Goal: Task Accomplishment & Management: Use online tool/utility

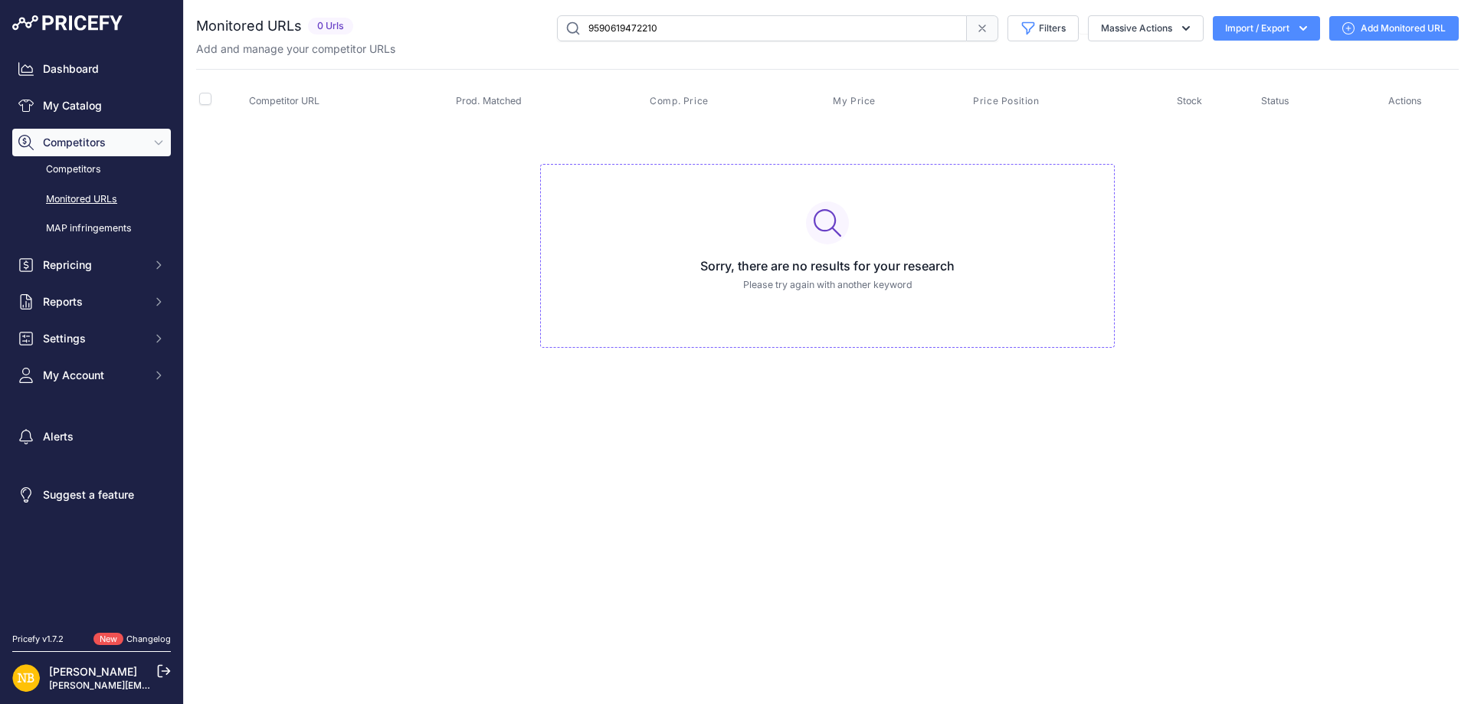
drag, startPoint x: 624, startPoint y: 26, endPoint x: 540, endPoint y: 22, distance: 83.6
click at [546, 22] on div "9590619472210 Filters Saved Filters Set None Competitors Products Out Of Stock …" at bounding box center [908, 28] width 1099 height 26
paste input "872854778194"
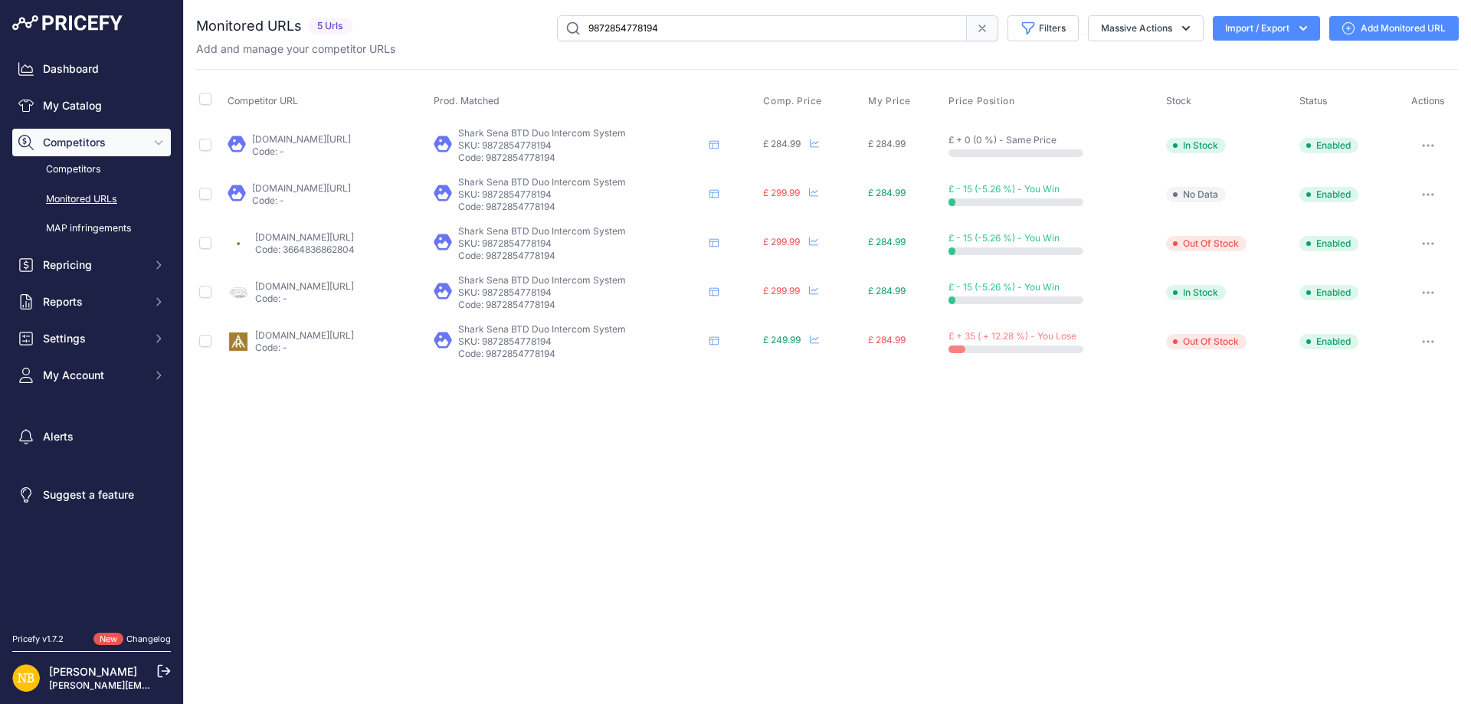
drag, startPoint x: 686, startPoint y: 21, endPoint x: 468, endPoint y: 21, distance: 217.6
click at [467, 21] on div "9872854778194 Filters Saved Filters Set None Competitors Products Out Of Stock …" at bounding box center [909, 28] width 1100 height 26
type input "[URL][DOMAIN_NAME]"
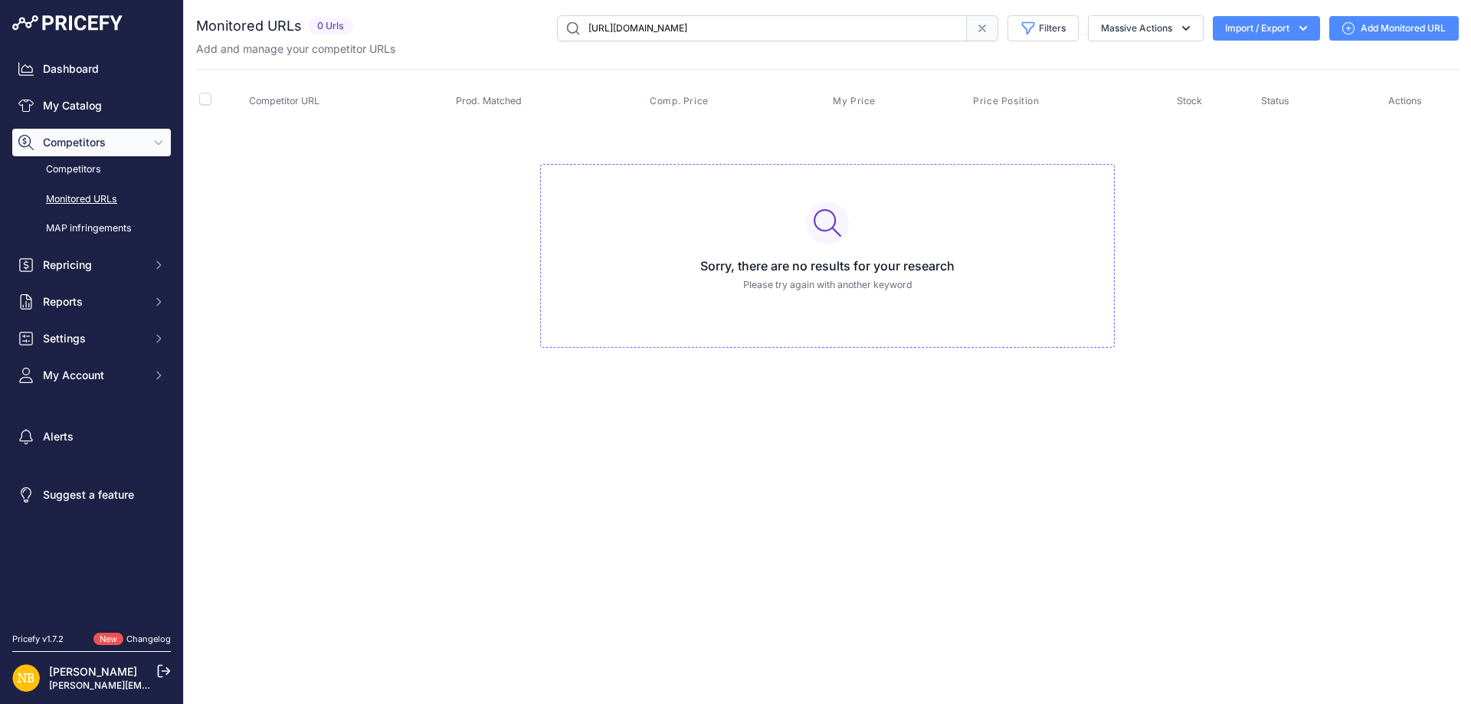
click at [982, 28] on icon at bounding box center [982, 28] width 12 height 12
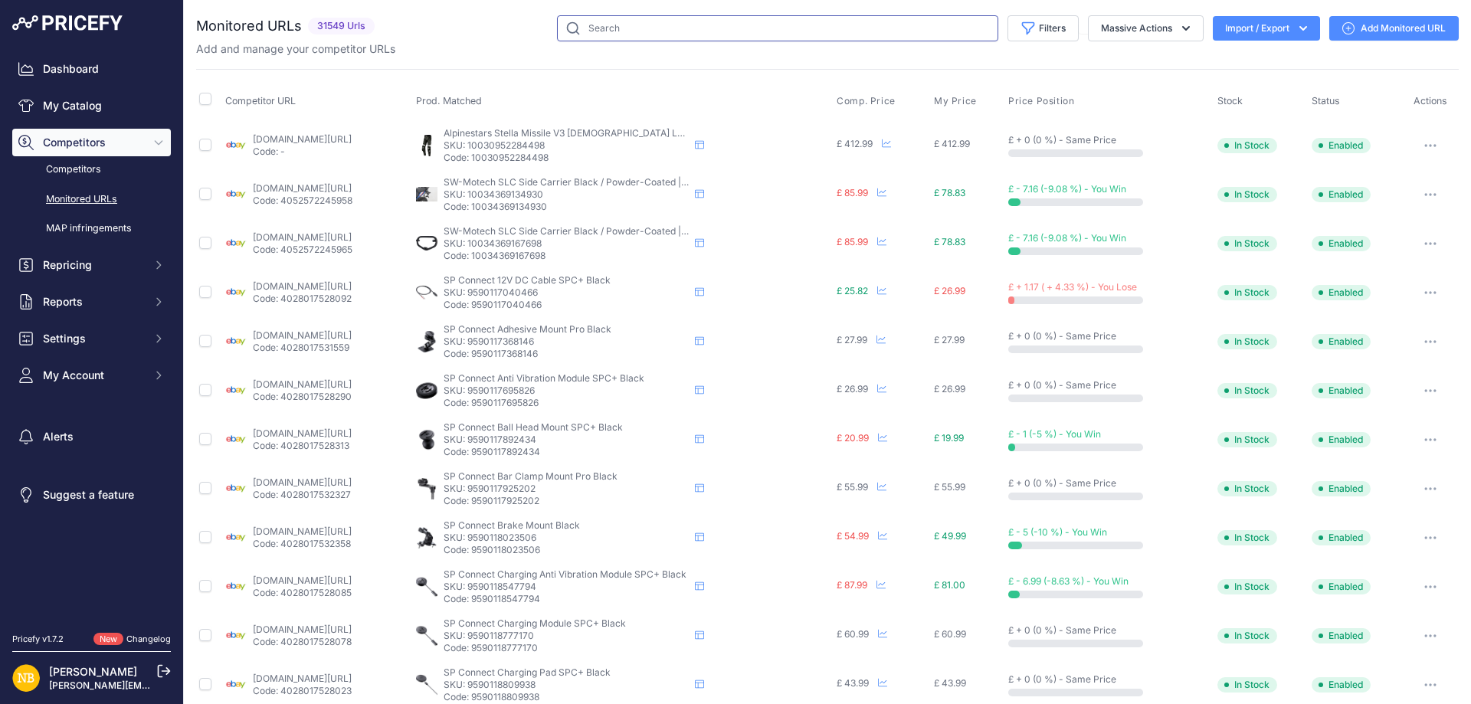
click at [654, 33] on input "text" at bounding box center [777, 28] width 441 height 26
paste input "9872854876498"
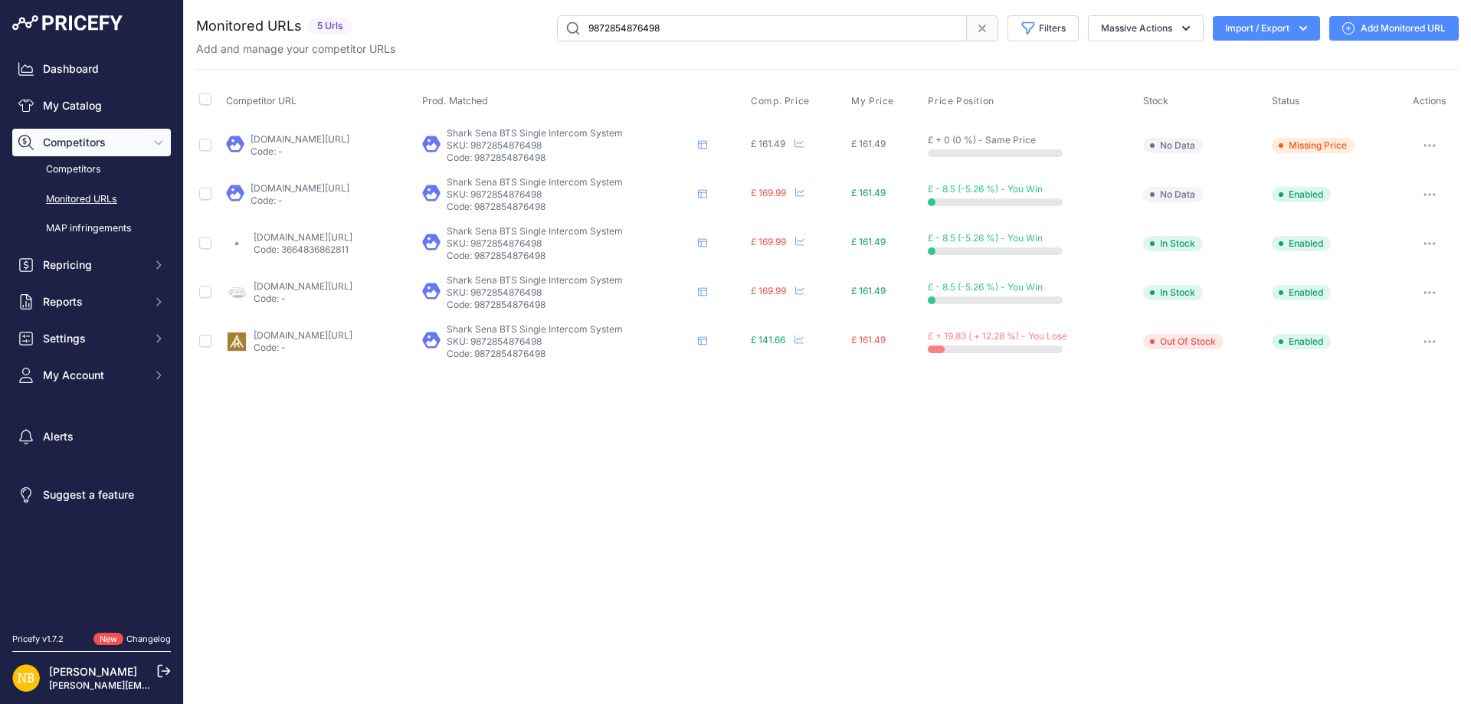
drag, startPoint x: 747, startPoint y: 28, endPoint x: 66, endPoint y: 26, distance: 681.1
click at [66, 26] on div "Dashboard My Catalog Competitors Competitors Monitored URLs MAP infringements R…" at bounding box center [735, 352] width 1471 height 704
paste input "[URL][DOMAIN_NAME]"
type input "[URL][DOMAIN_NAME]"
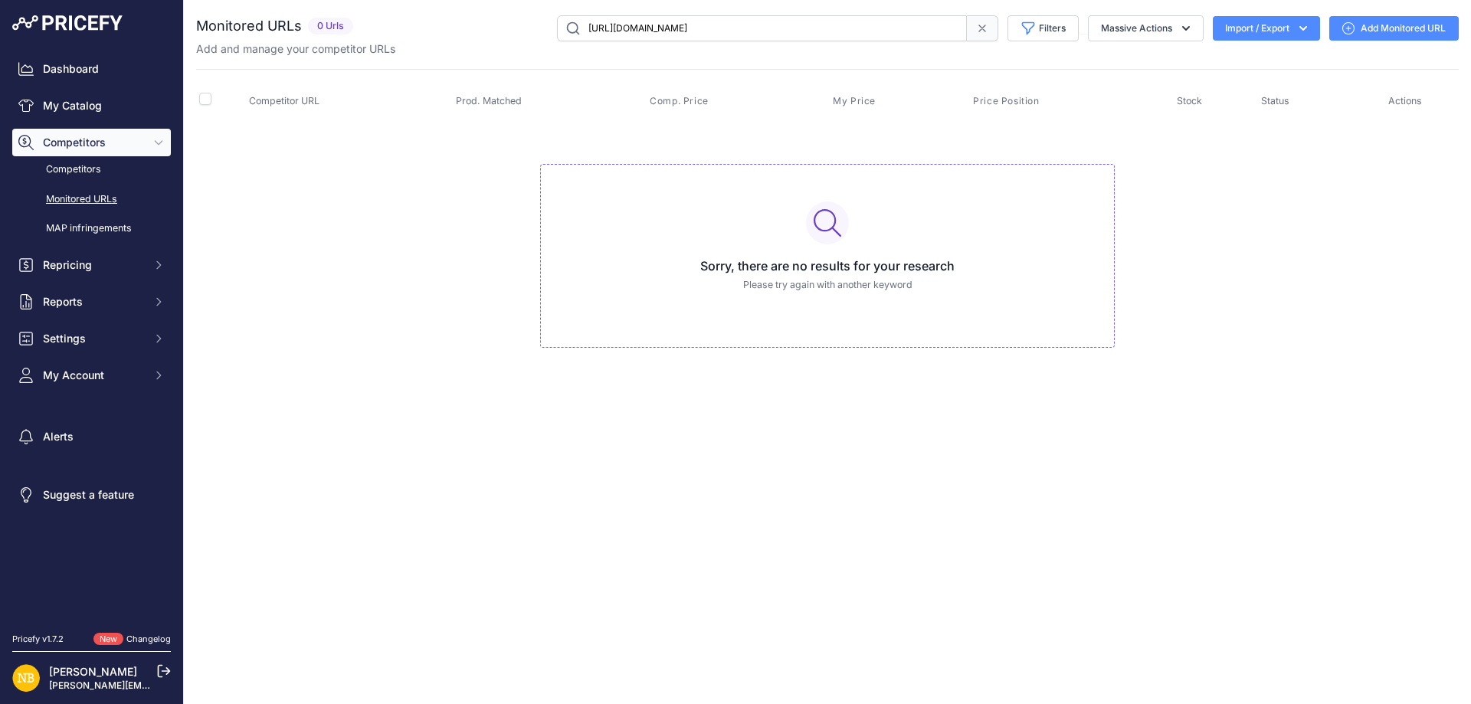
click at [970, 32] on span at bounding box center [982, 28] width 31 height 26
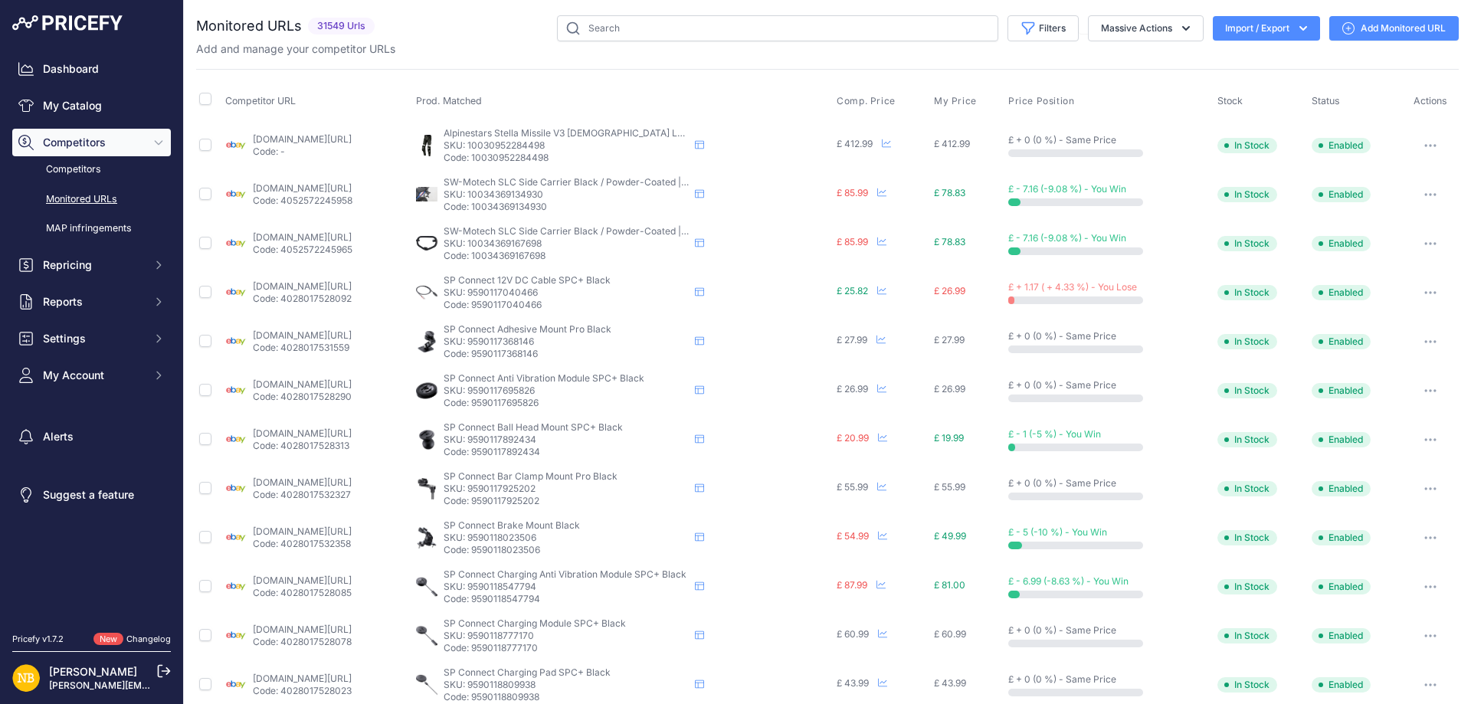
click at [709, 14] on div "You are not connected to the internet. Monitored URLs" at bounding box center [827, 582] width 1263 height 1165
click at [687, 28] on input "text" at bounding box center [777, 28] width 441 height 26
paste input "9590900719954"
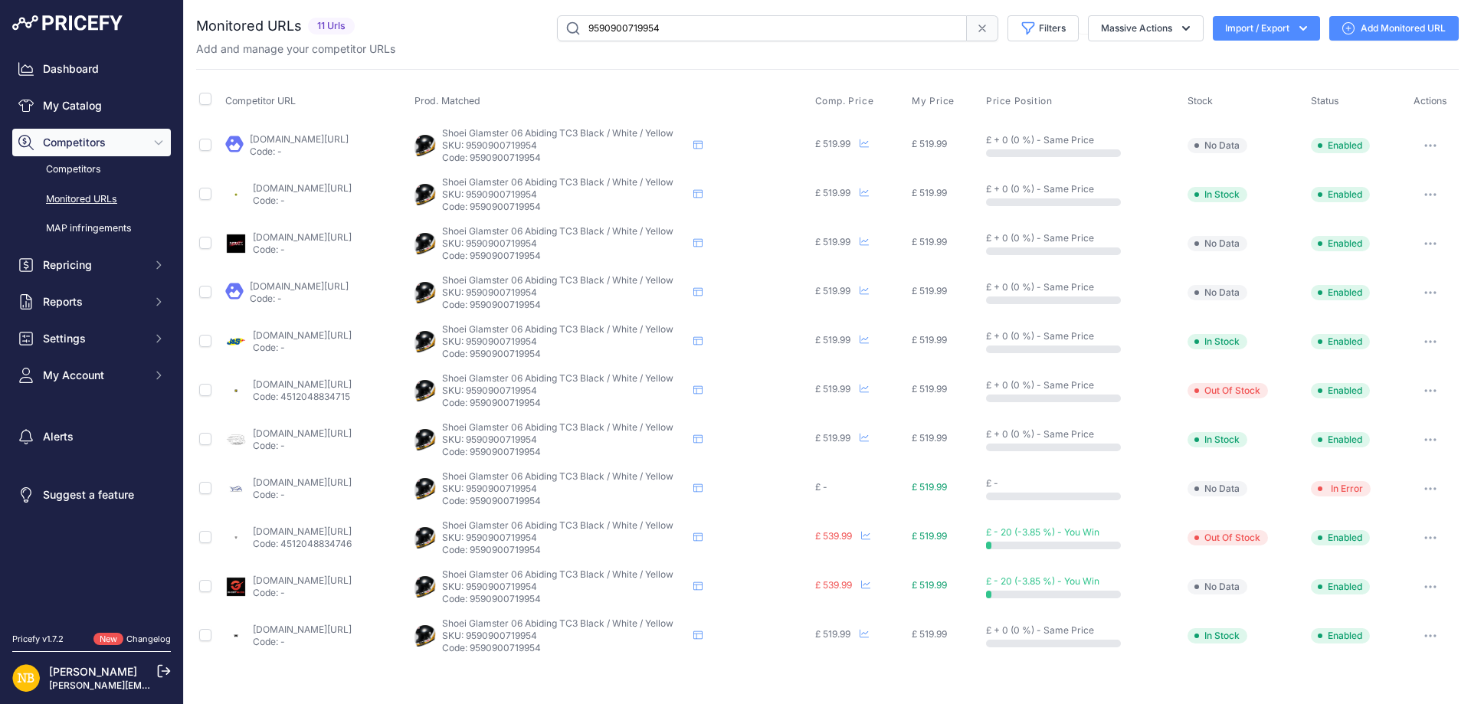
drag, startPoint x: 709, startPoint y: 25, endPoint x: 458, endPoint y: 18, distance: 251.4
click at [464, 25] on div "9590900719954 Filters Saved Filters Set None Competitors Products Out Of Stock …" at bounding box center [910, 28] width 1098 height 26
paste input "851026"
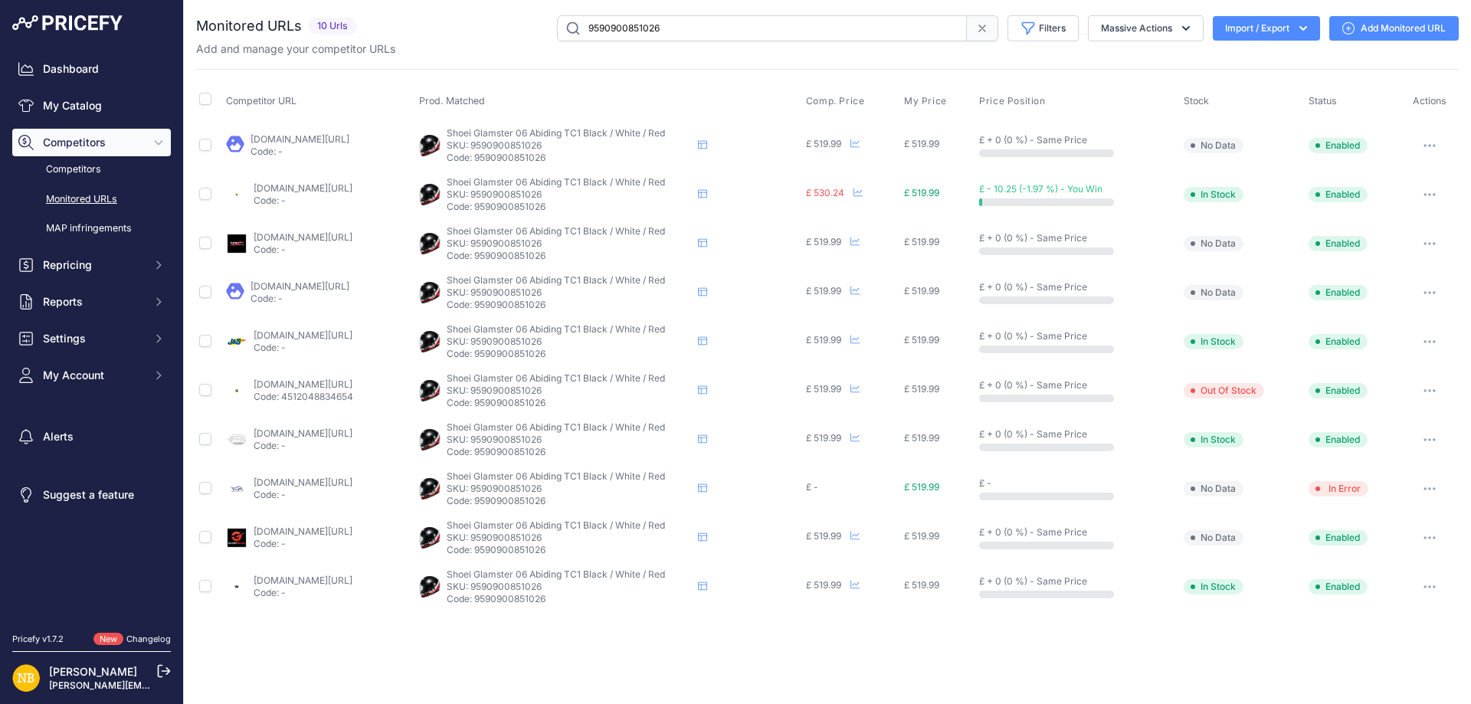
drag, startPoint x: 491, startPoint y: 9, endPoint x: 346, endPoint y: 17, distance: 145.8
click at [346, 17] on div "Monitored URLs 10 Urls None" at bounding box center [827, 28] width 1263 height 26
drag, startPoint x: 498, startPoint y: 34, endPoint x: 348, endPoint y: 23, distance: 150.6
click at [353, 25] on div "Monitored URLs 10 Urls None" at bounding box center [827, 28] width 1263 height 26
paste input "79658214638"
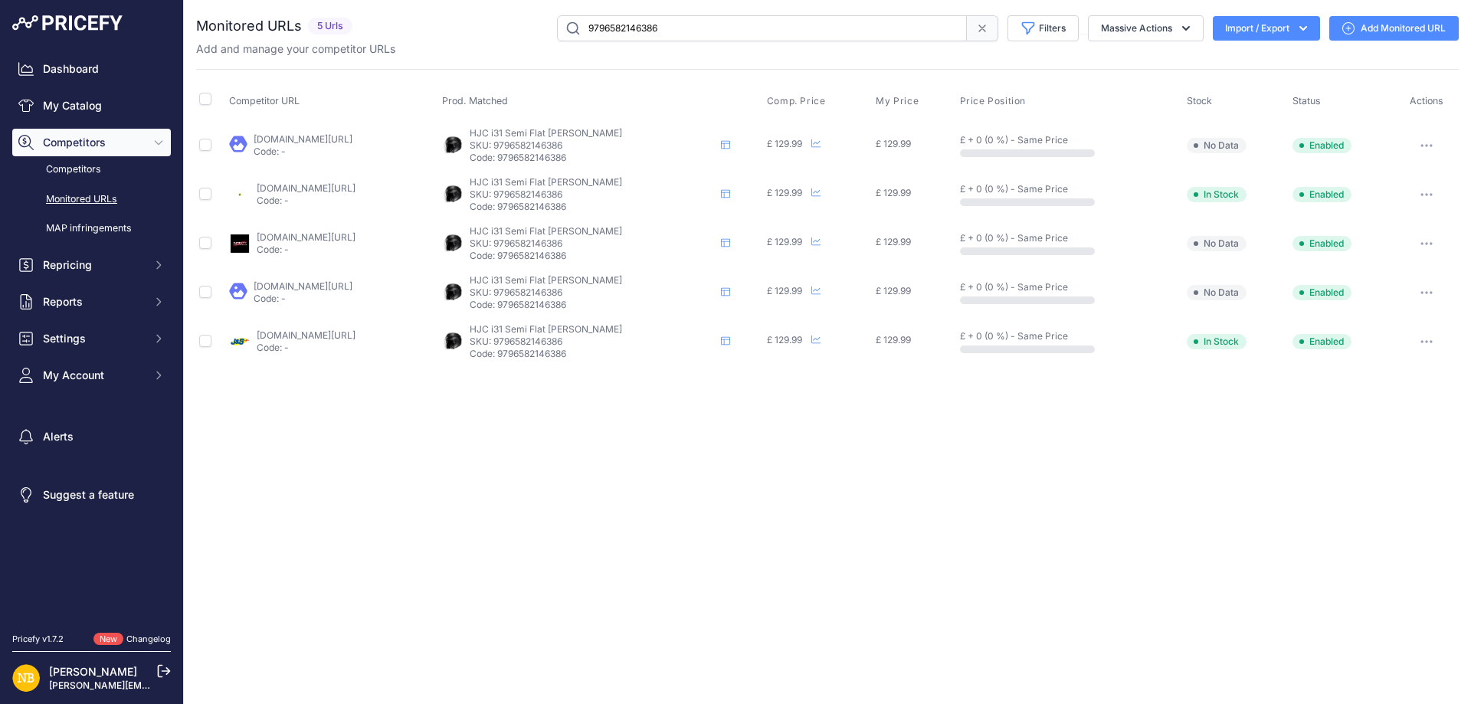
drag, startPoint x: 716, startPoint y: 22, endPoint x: 511, endPoint y: 27, distance: 204.6
click at [519, 27] on div "9796582146386 Filters Saved Filters Set None Competitors Products Out Of Stock …" at bounding box center [909, 28] width 1100 height 26
paste input "[URL][DOMAIN_NAME]"
type input "[URL][DOMAIN_NAME]"
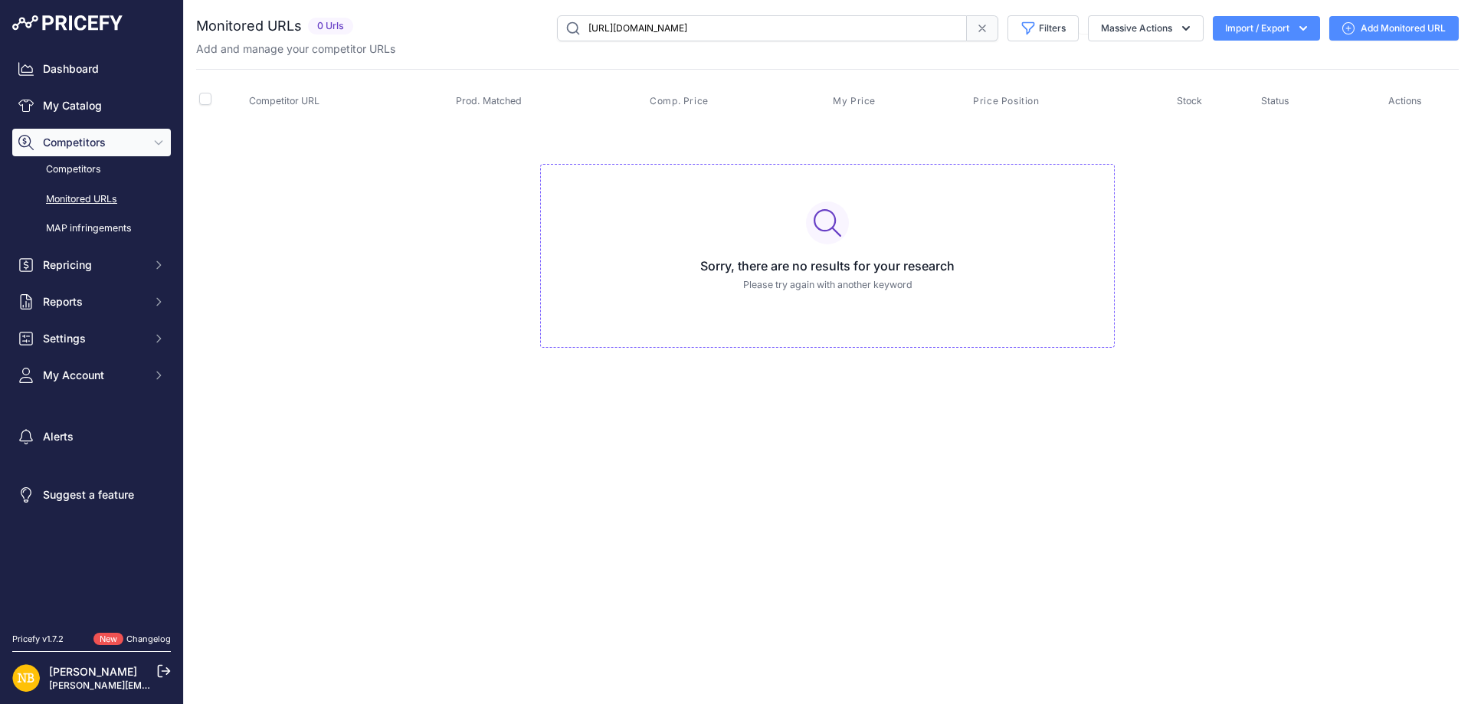
click at [985, 33] on icon at bounding box center [982, 28] width 12 height 12
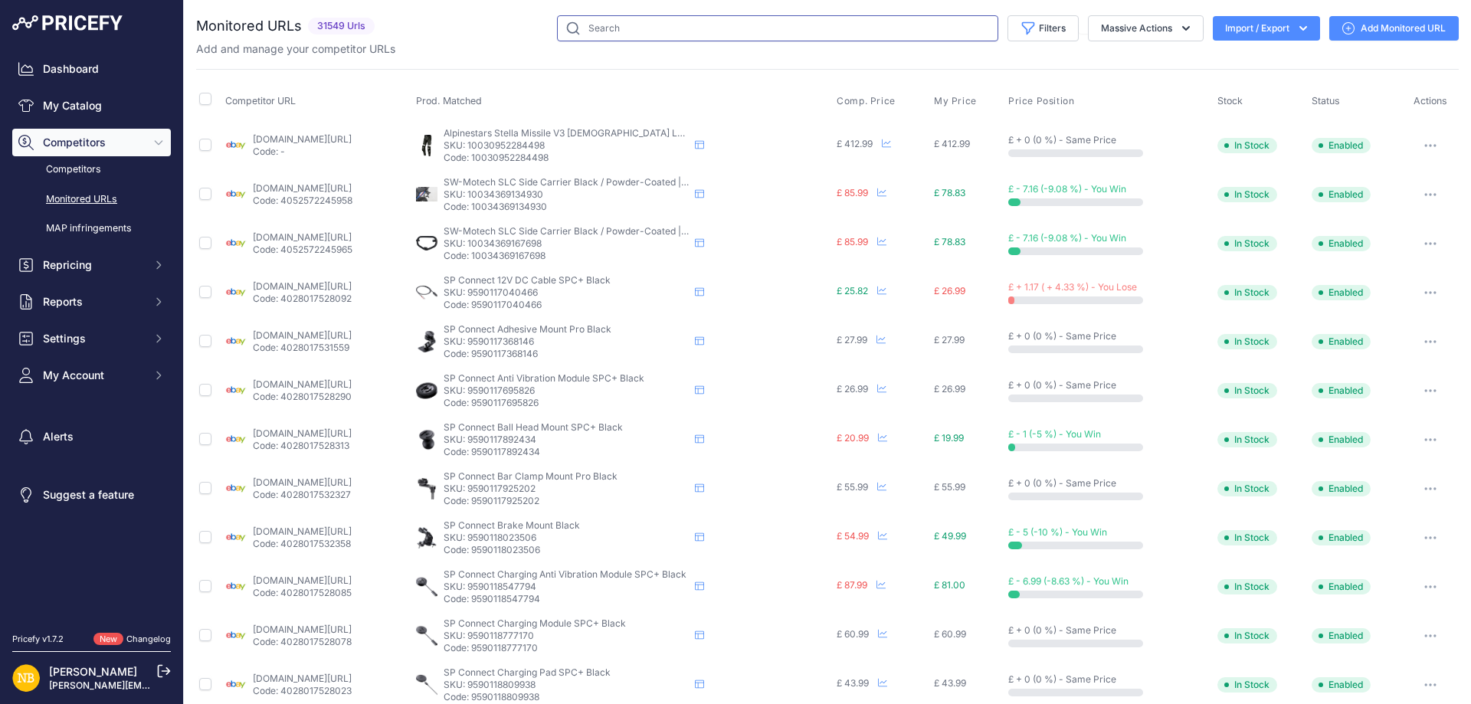
click at [773, 34] on input "text" at bounding box center [777, 28] width 441 height 26
paste input "[URL][DOMAIN_NAME]"
type input "[URL][DOMAIN_NAME]"
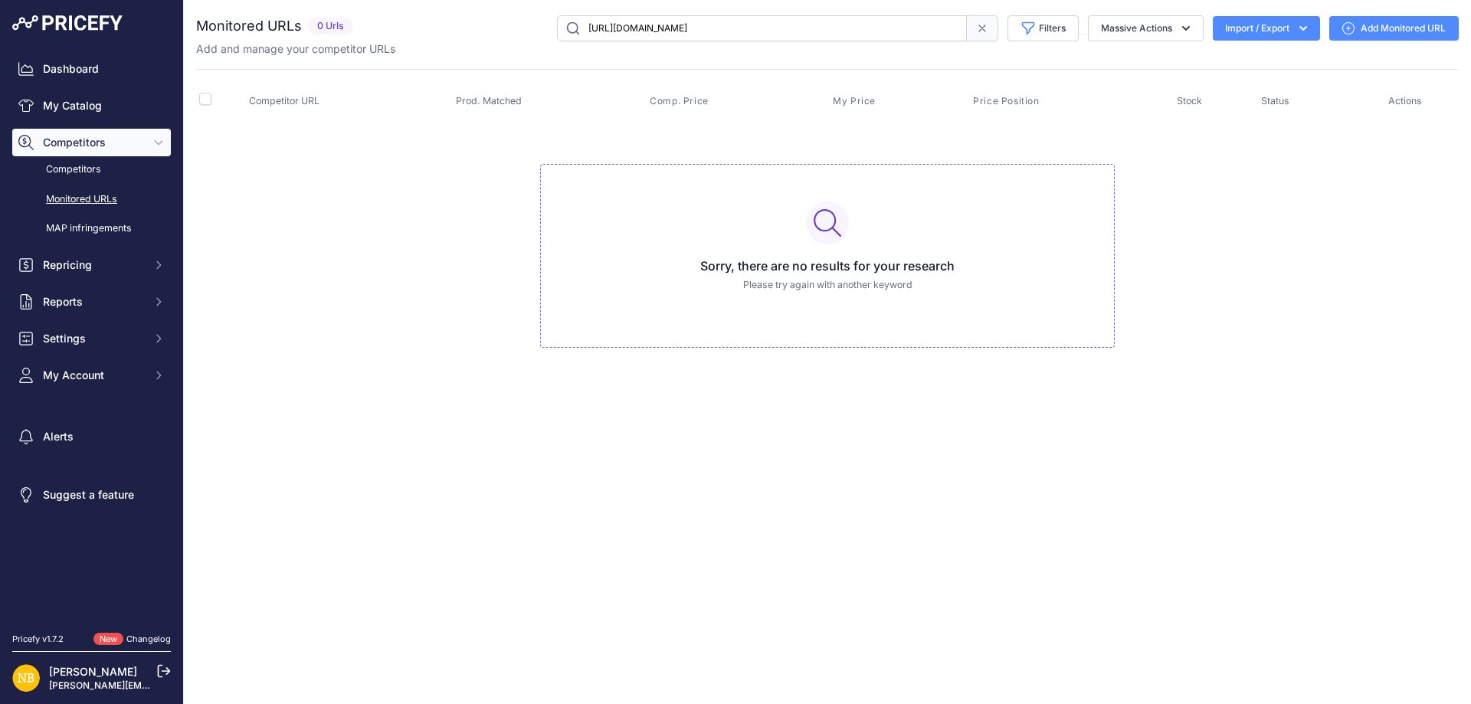
click at [825, 26] on input "[URL][DOMAIN_NAME]" at bounding box center [762, 28] width 410 height 26
paste input "9796582080850"
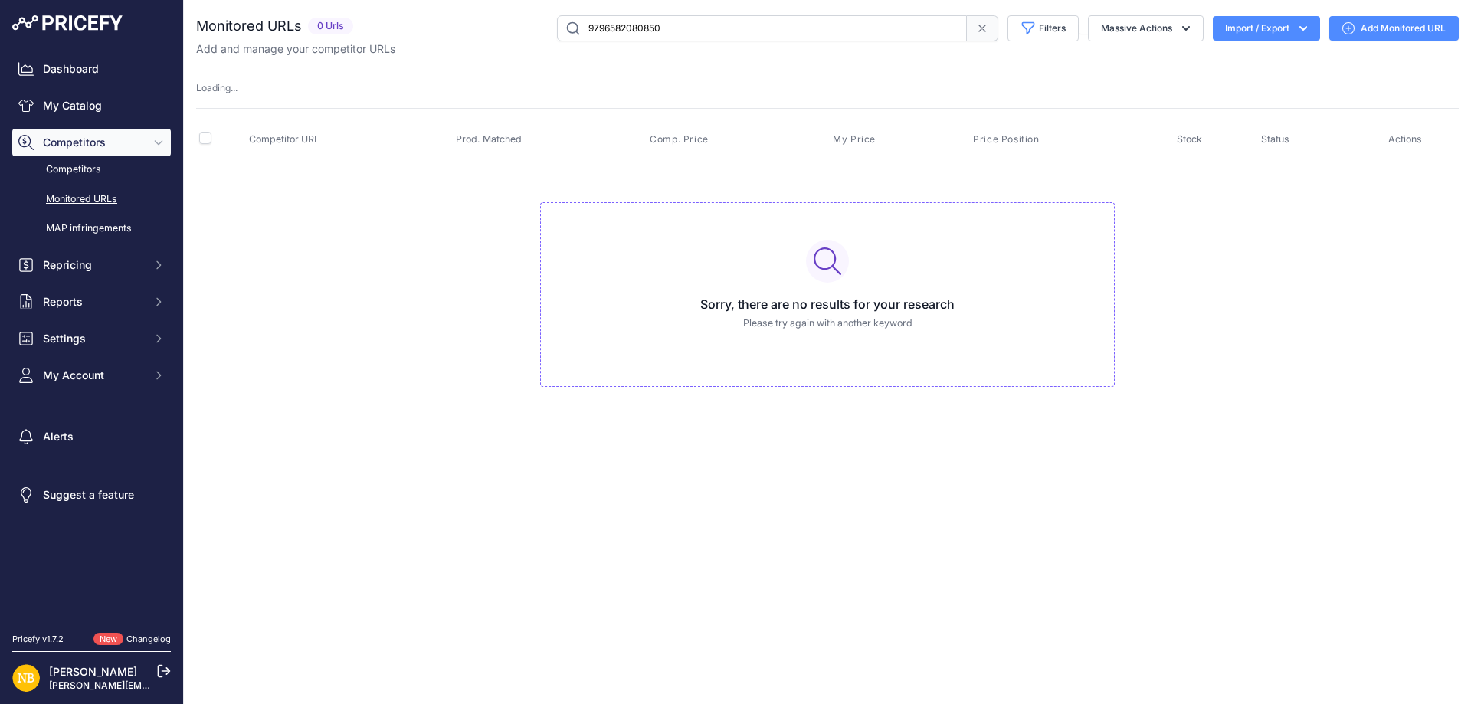
drag, startPoint x: 677, startPoint y: 31, endPoint x: 388, endPoint y: 31, distance: 288.9
click at [388, 31] on div "9796582080850 Filters Saved Filters Set None Competitors Products Out Of Stock …" at bounding box center [908, 28] width 1099 height 26
click at [701, 28] on input "9796582080850" at bounding box center [762, 28] width 410 height 26
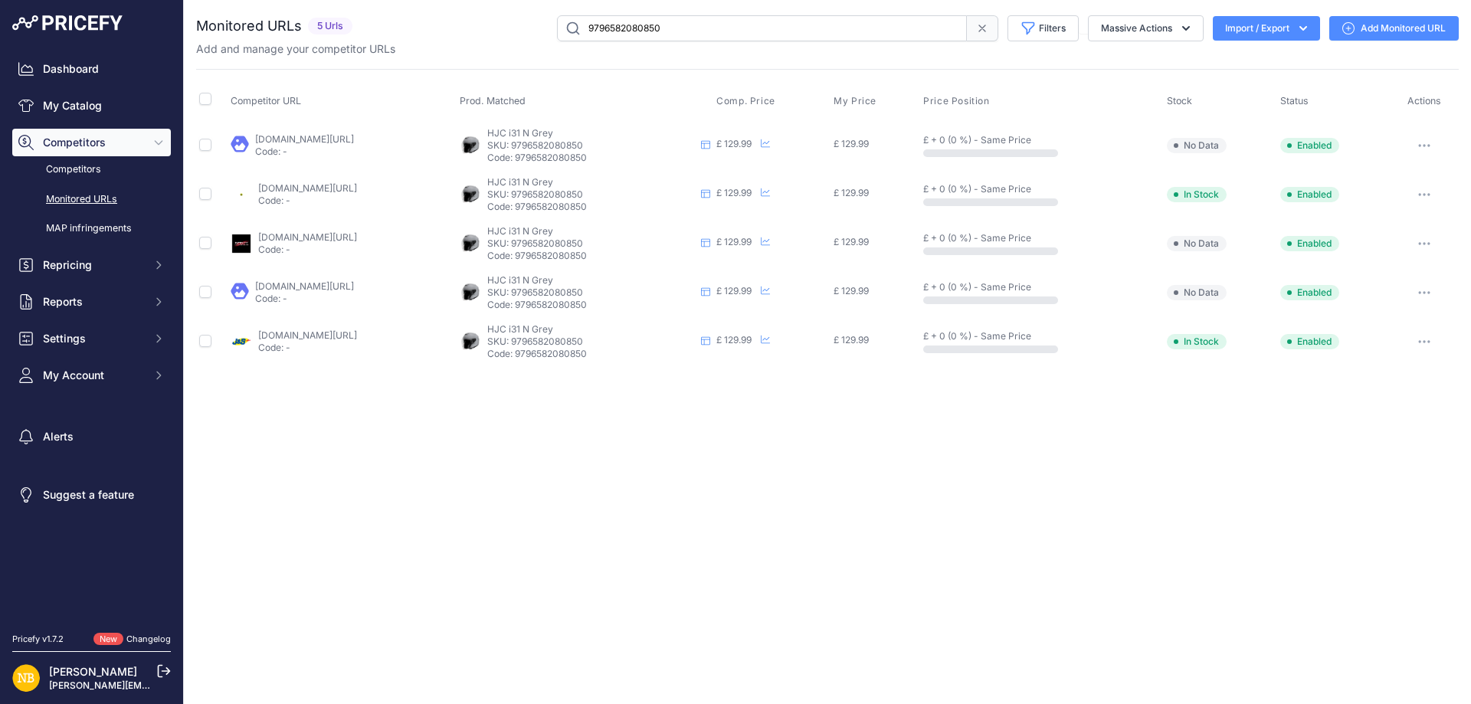
drag, startPoint x: 707, startPoint y: 28, endPoint x: 257, endPoint y: 28, distance: 449.8
click at [257, 28] on div "Monitored URLs 5 Urls" at bounding box center [827, 28] width 1263 height 26
type input "[URL][DOMAIN_NAME]"
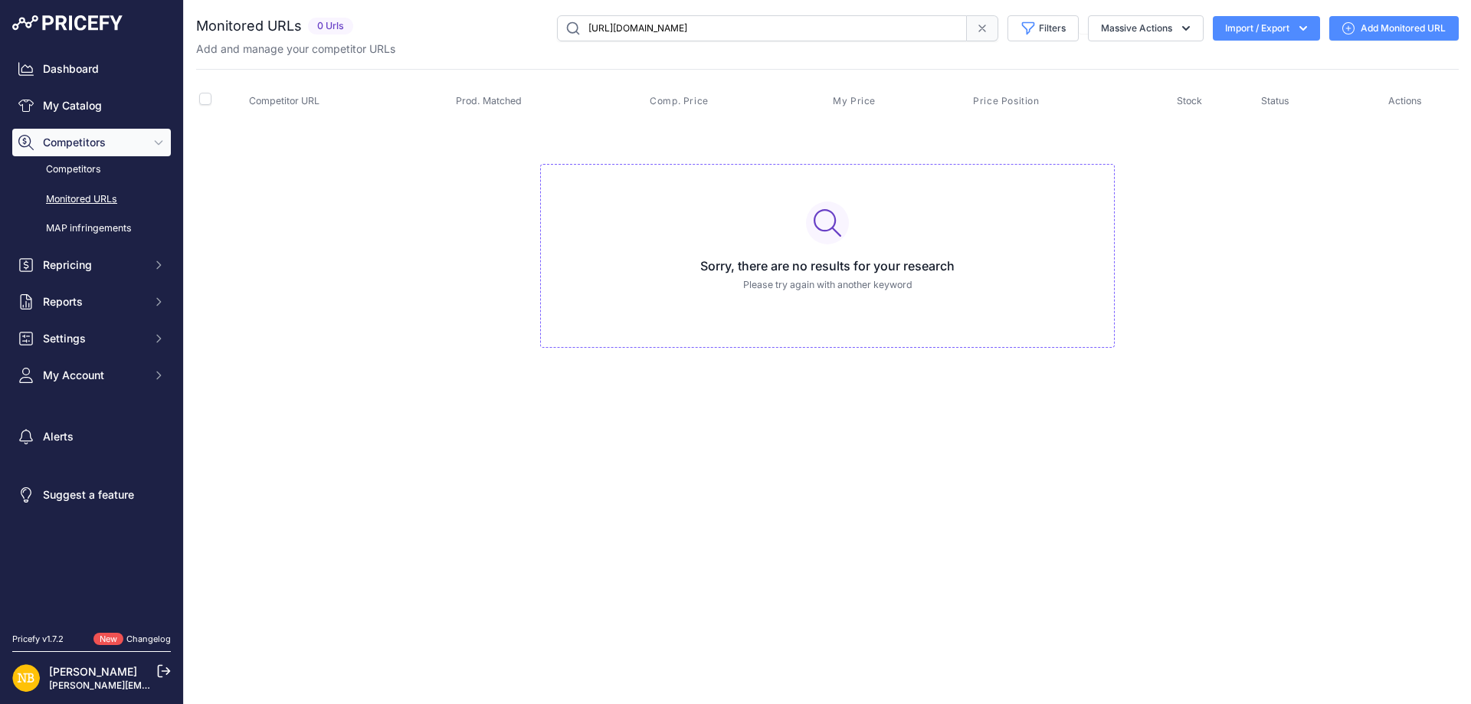
click at [855, 28] on input "[URL][DOMAIN_NAME]" at bounding box center [762, 28] width 410 height 26
paste input "9979351269714"
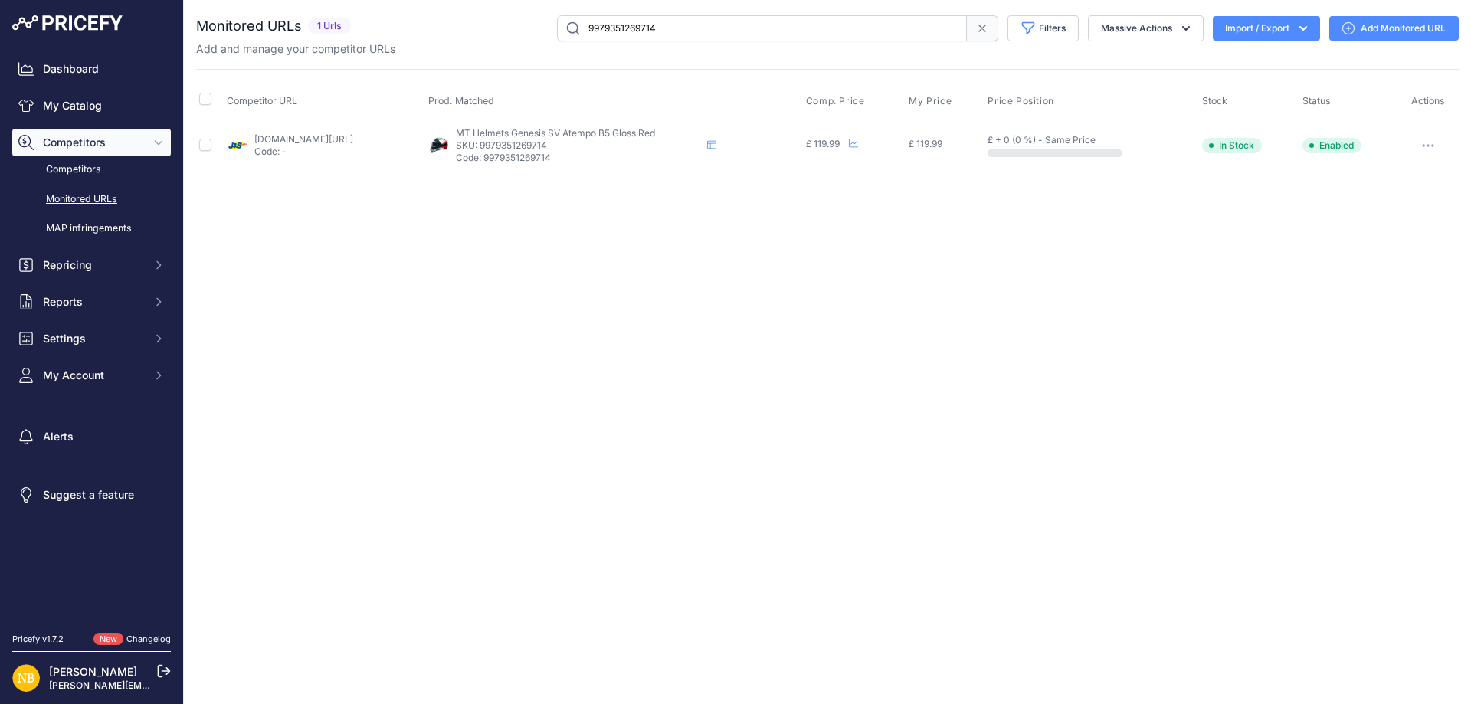
drag, startPoint x: 667, startPoint y: 36, endPoint x: 337, endPoint y: 41, distance: 329.5
click at [337, 41] on div "Monitored URLs 1 Urls" at bounding box center [827, 28] width 1263 height 26
paste input "0810962"
drag, startPoint x: 332, startPoint y: 33, endPoint x: 93, endPoint y: 60, distance: 239.8
click at [94, 67] on div "Dashboard My Catalog Competitors Competitors Monitored URLs MAP infringements R…" at bounding box center [735, 352] width 1471 height 704
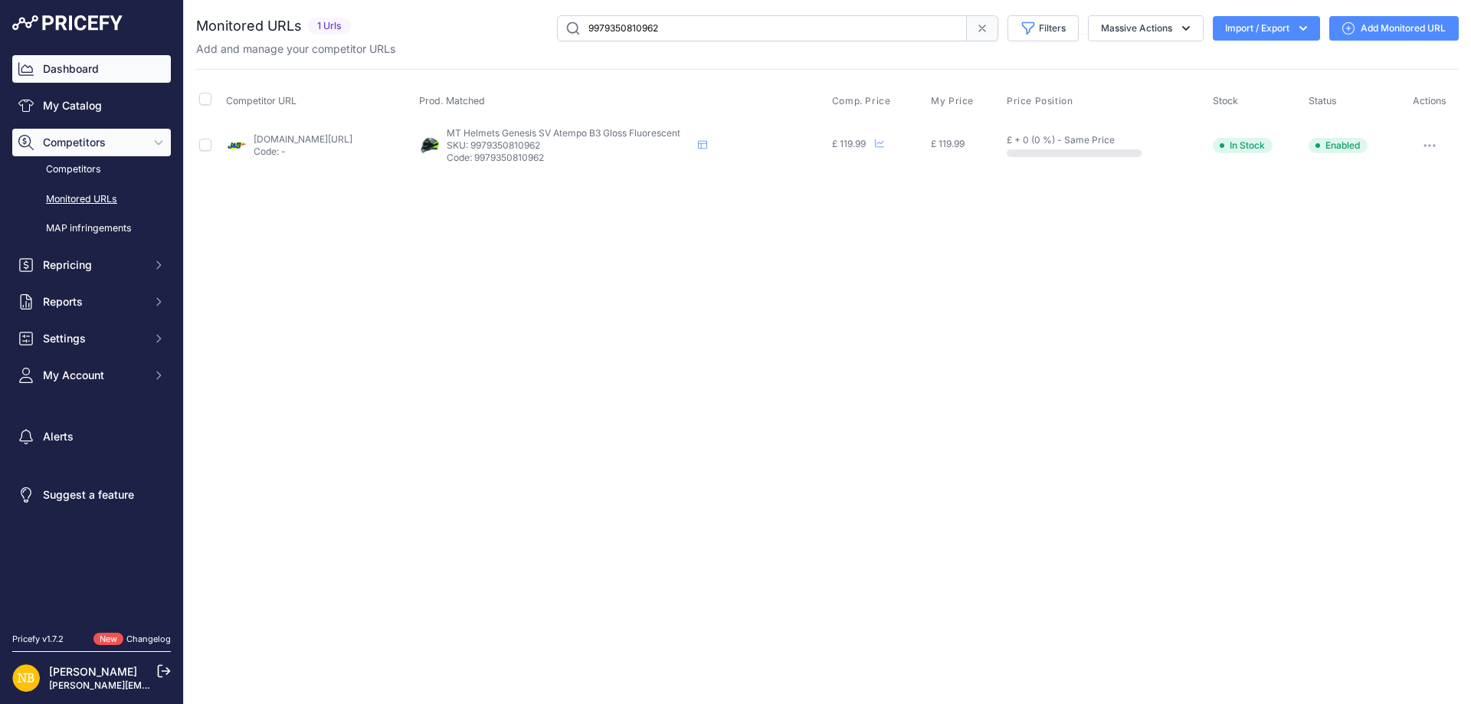
paste input "5103570"
type input "9979355103570"
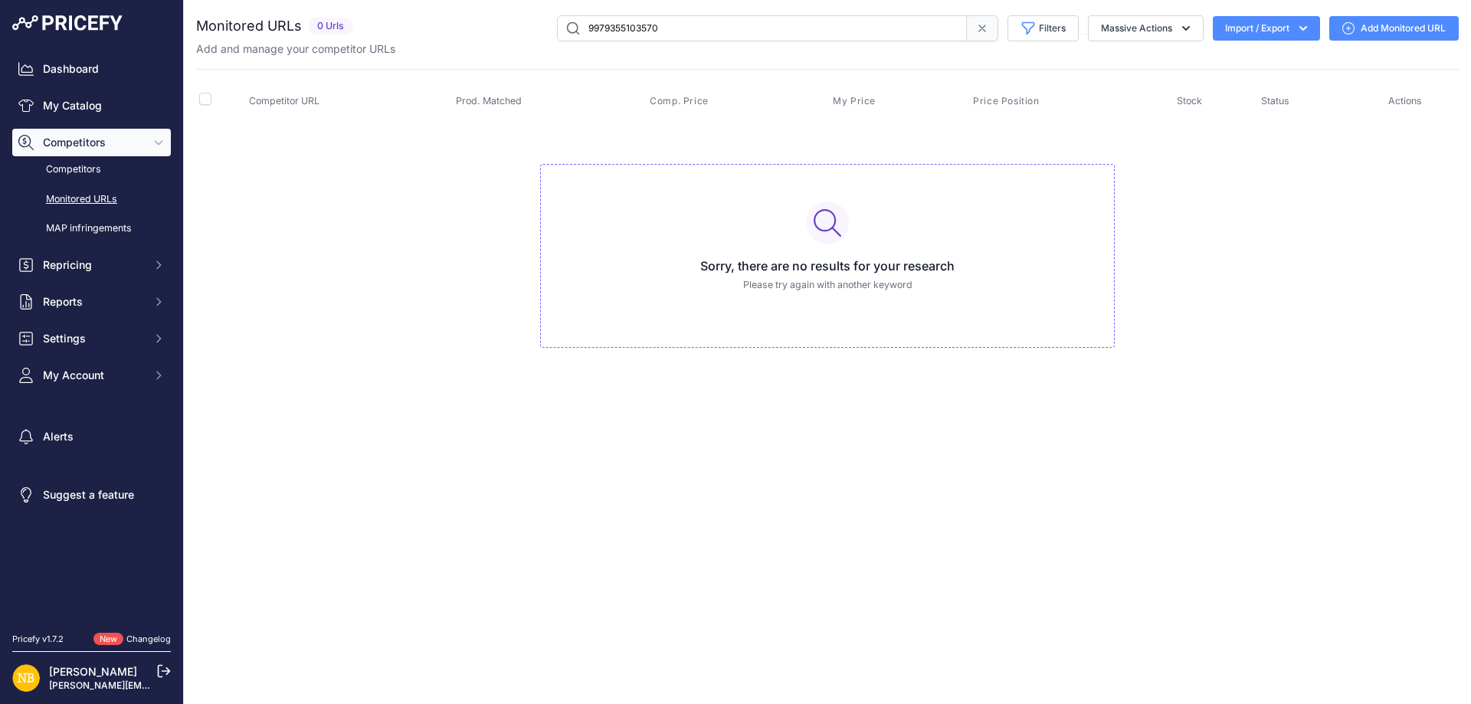
click at [988, 27] on span at bounding box center [982, 28] width 31 height 26
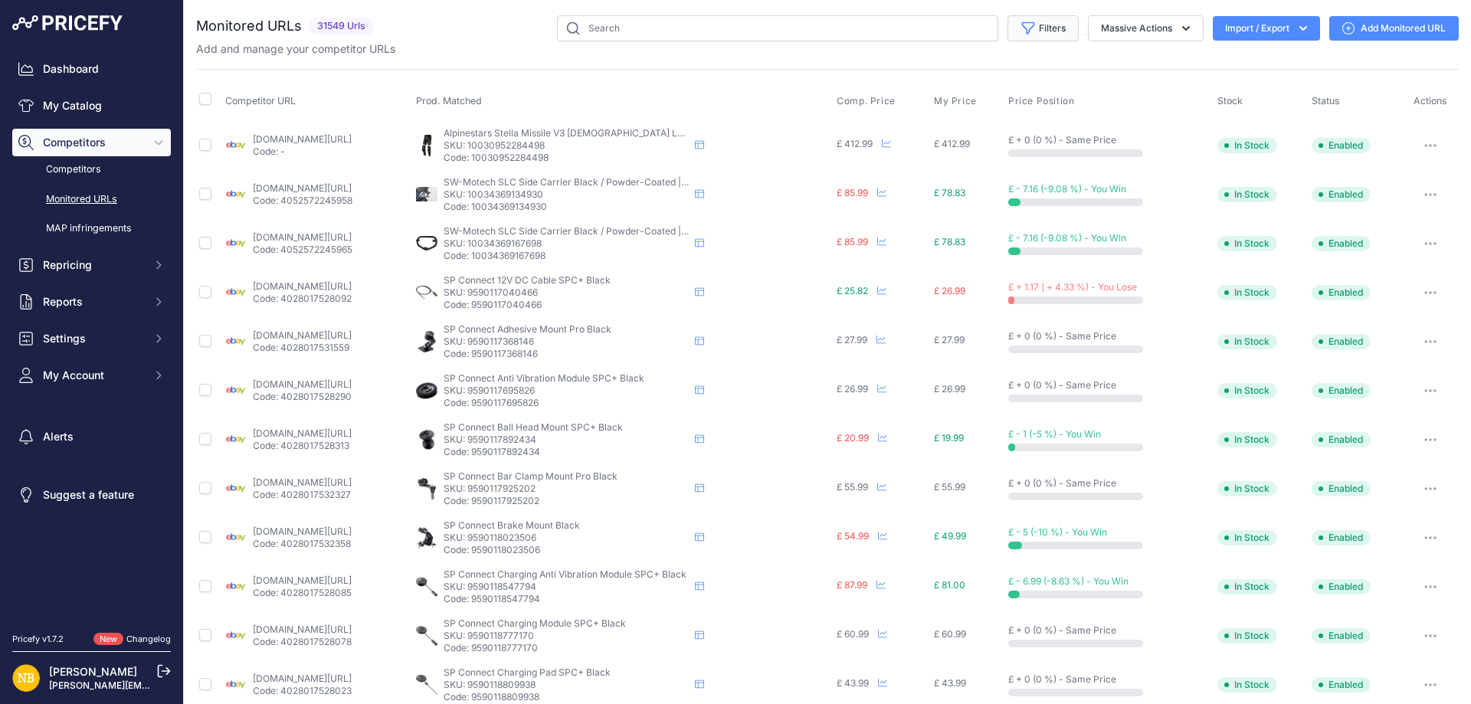
click at [1049, 31] on button "Filters" at bounding box center [1043, 28] width 71 height 26
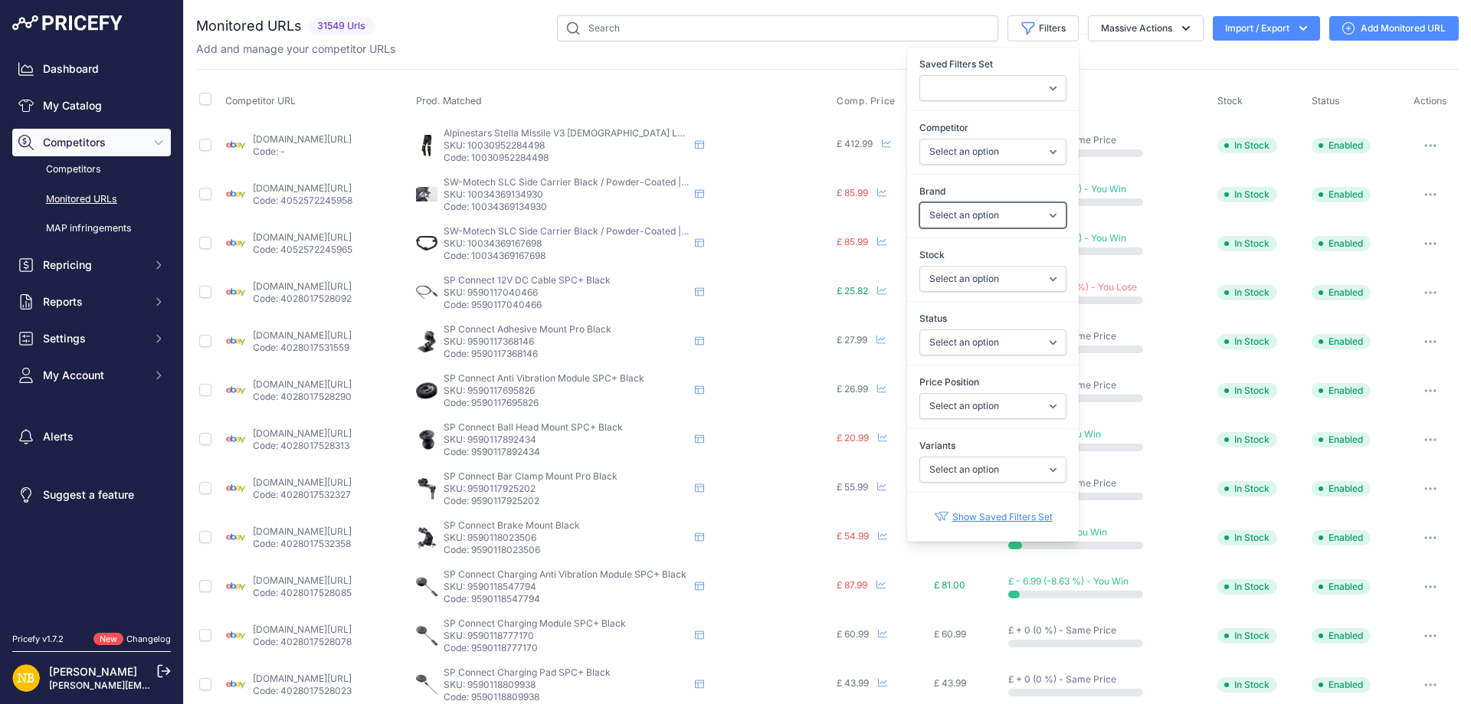
click at [944, 217] on select "Select an option 100% 13 And A Half Magazine AGV Airoh Ale Clothing Alpinestars…" at bounding box center [992, 215] width 147 height 26
click at [954, 207] on select "Select an option 100% 13 And A Half Magazine AGV Airoh Ale Clothing Alpinestars…" at bounding box center [992, 215] width 147 height 26
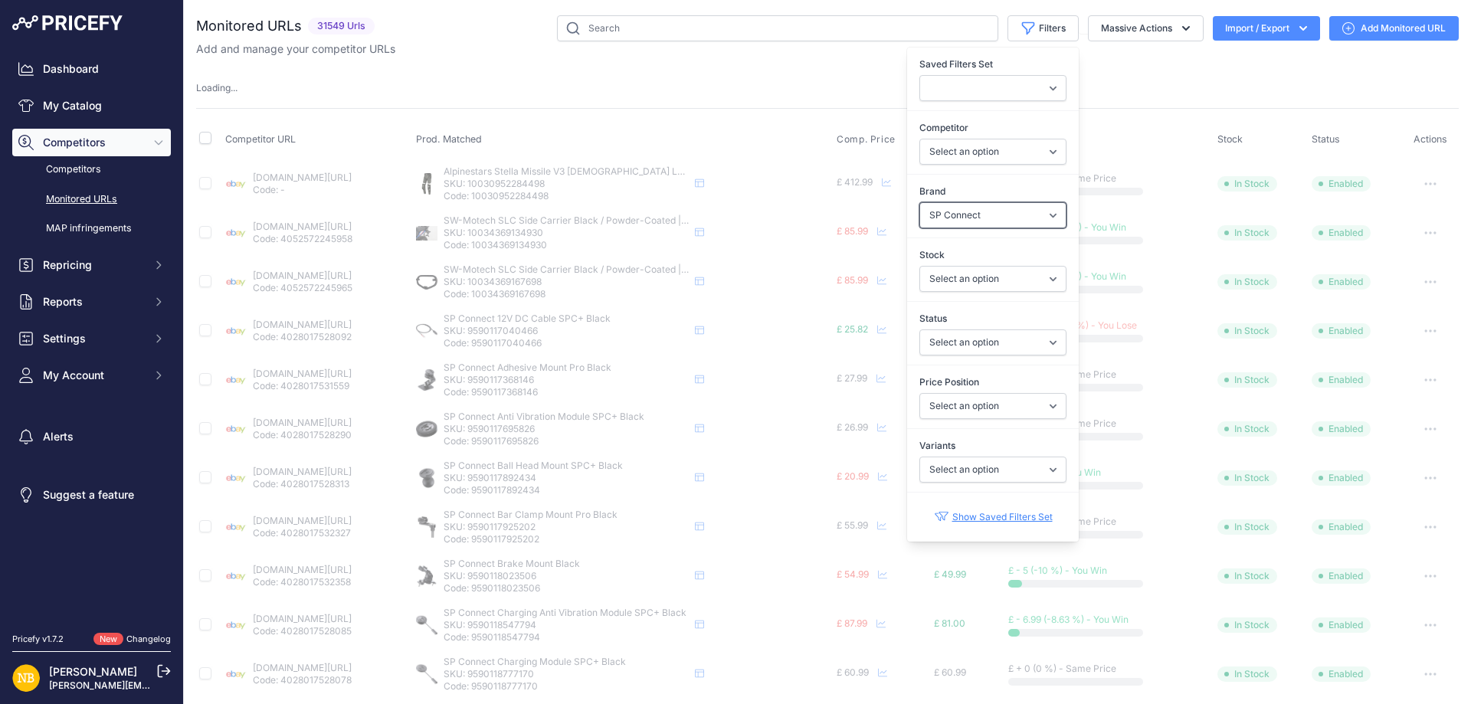
click at [932, 220] on select "Select an option 100% 13 And A Half Magazine AGV Airoh Ale Clothing Alpinestars…" at bounding box center [992, 215] width 147 height 26
select select "Schuberth"
drag, startPoint x: 932, startPoint y: 220, endPoint x: 935, endPoint y: 95, distance: 124.9
click at [932, 220] on select "Select an option 100% 13 And A Half Magazine AGV Airoh Ale Clothing Alpinestars…" at bounding box center [992, 215] width 147 height 26
click at [934, 153] on select "Select an option [DOMAIN_NAME] [DOMAIN_NAME] [DOMAIN_NAME] [DOMAIN_NAME] [DOMAI…" at bounding box center [992, 152] width 147 height 26
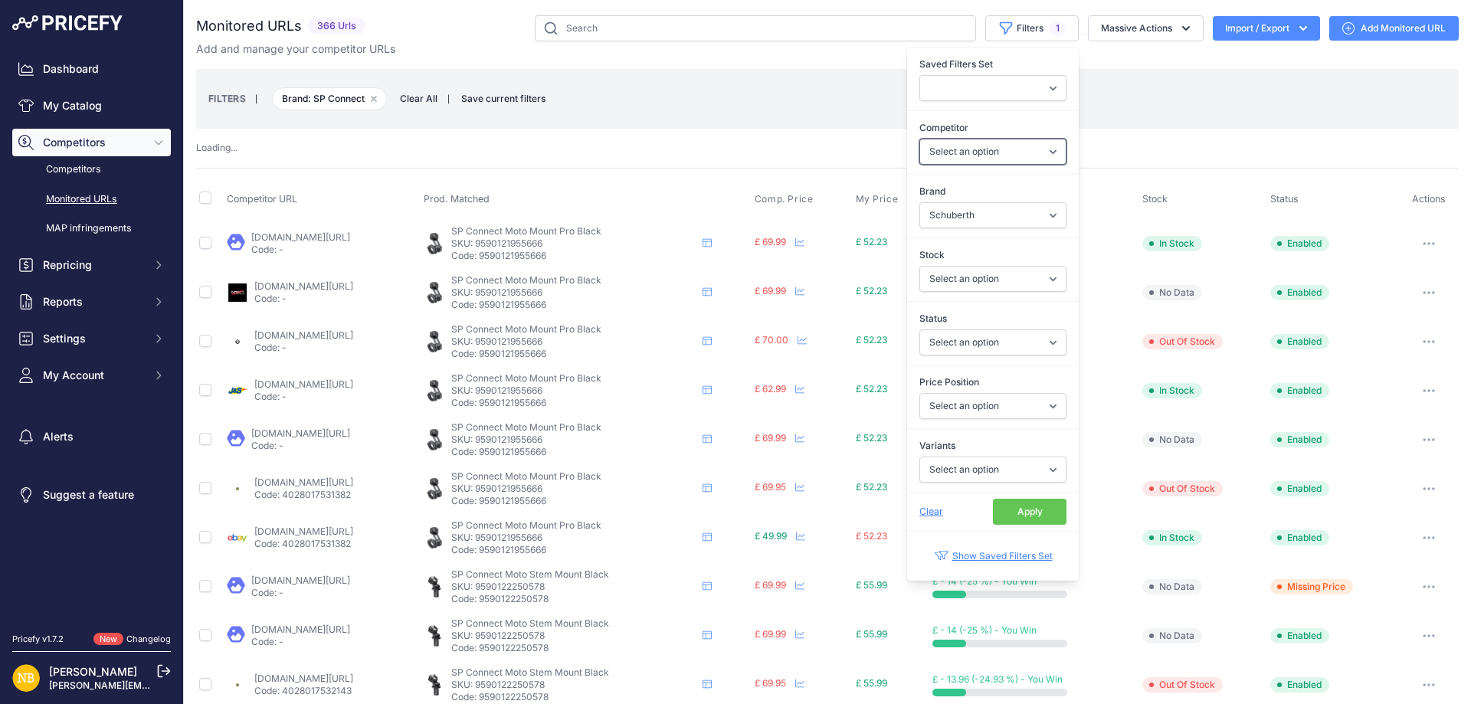
click at [951, 148] on select "Select an option [DOMAIN_NAME] [DOMAIN_NAME] [DOMAIN_NAME] [DOMAIN_NAME] [DOMAI…" at bounding box center [992, 152] width 147 height 26
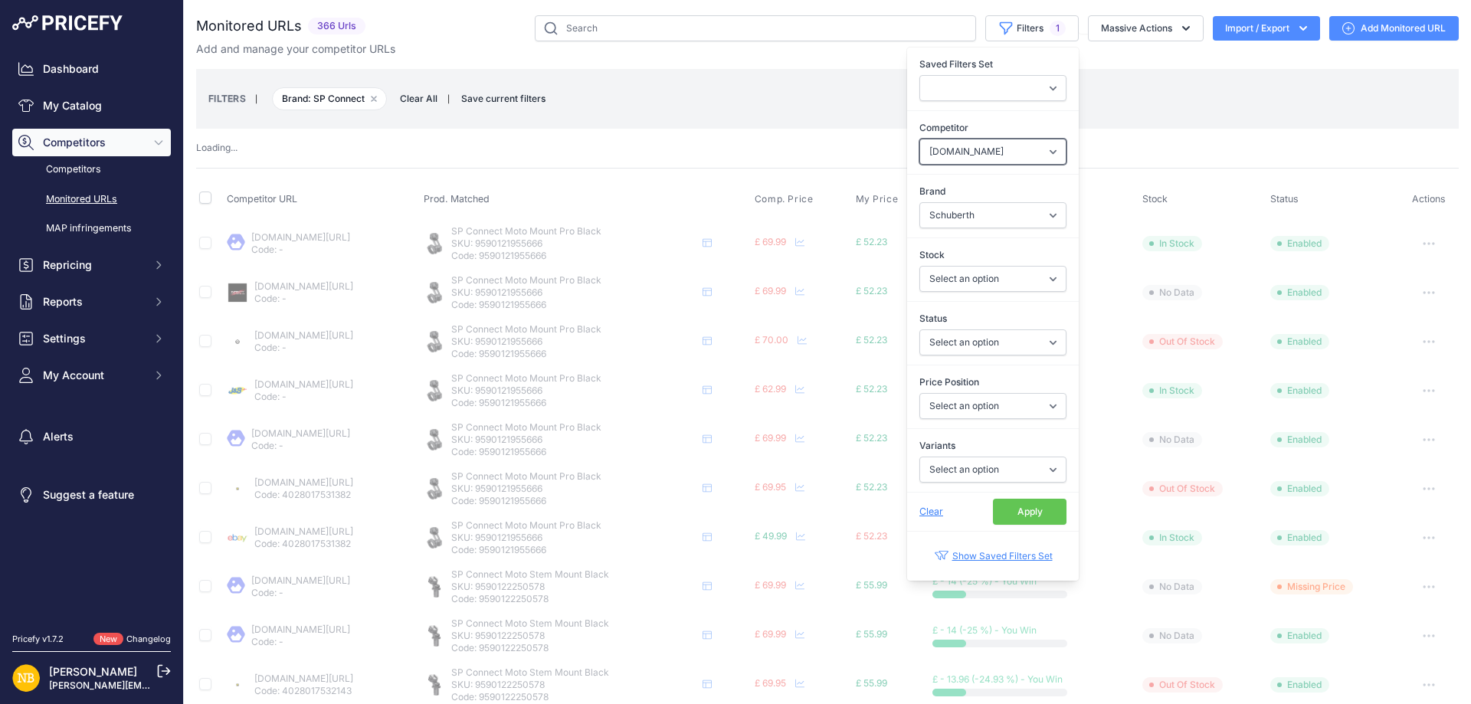
select select "4341"
click at [1007, 510] on button "Apply" at bounding box center [1030, 512] width 74 height 26
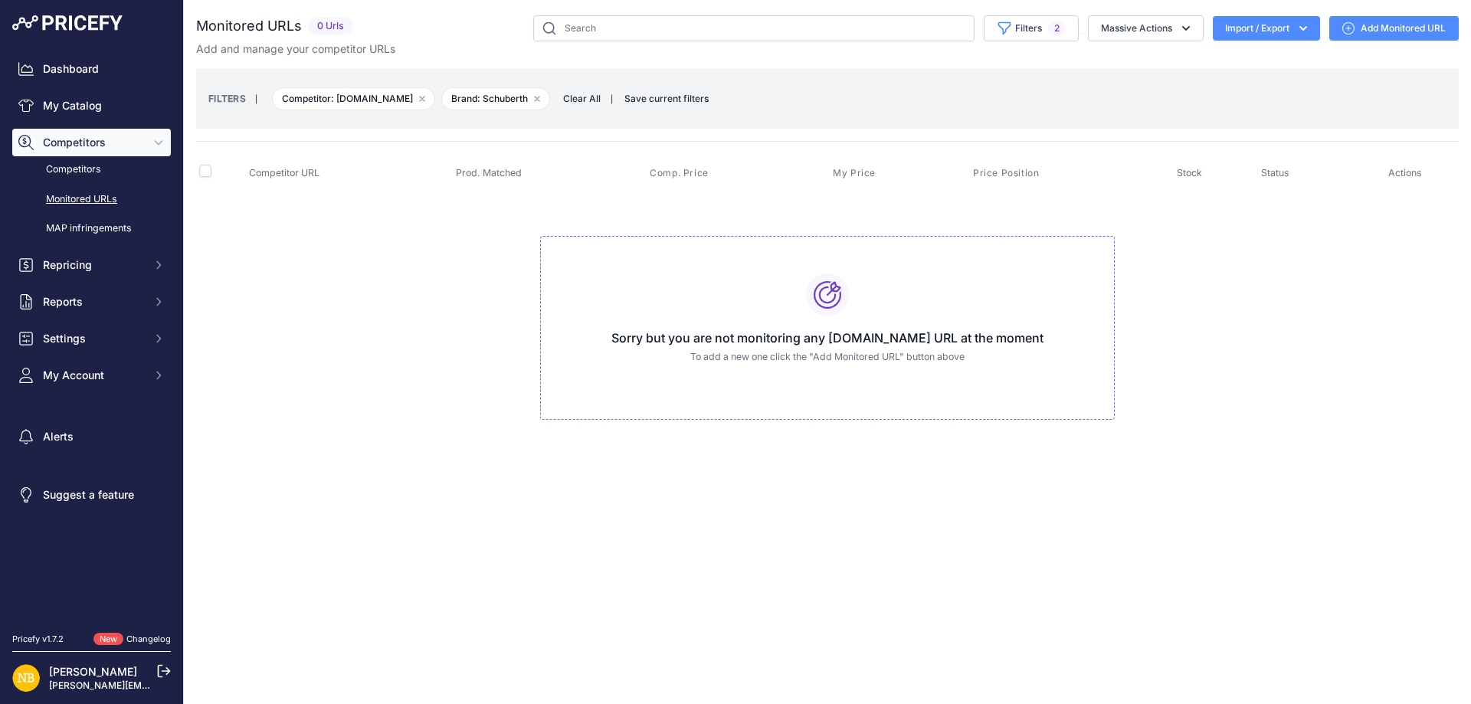
click at [599, 95] on span "Clear All" at bounding box center [581, 98] width 53 height 15
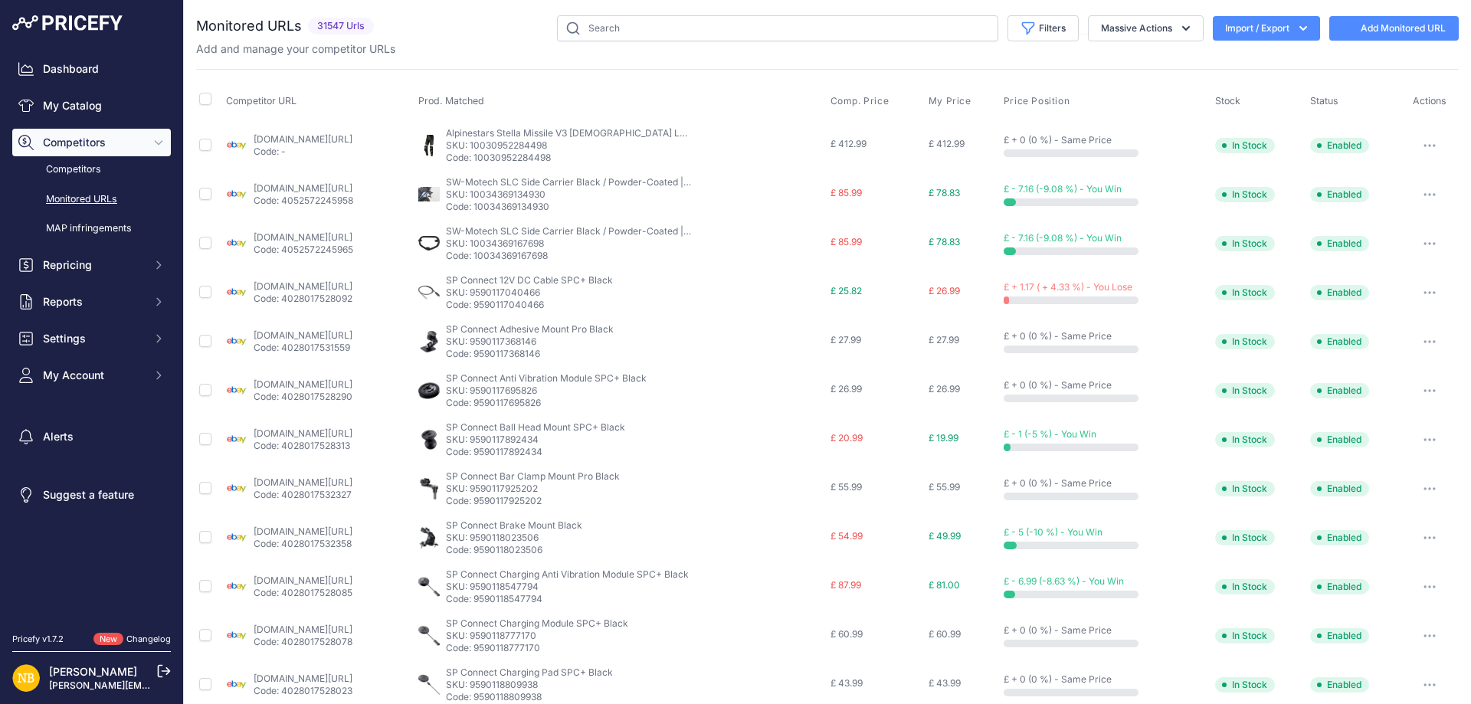
select select
click at [1035, 20] on button "Filters" at bounding box center [1043, 28] width 71 height 26
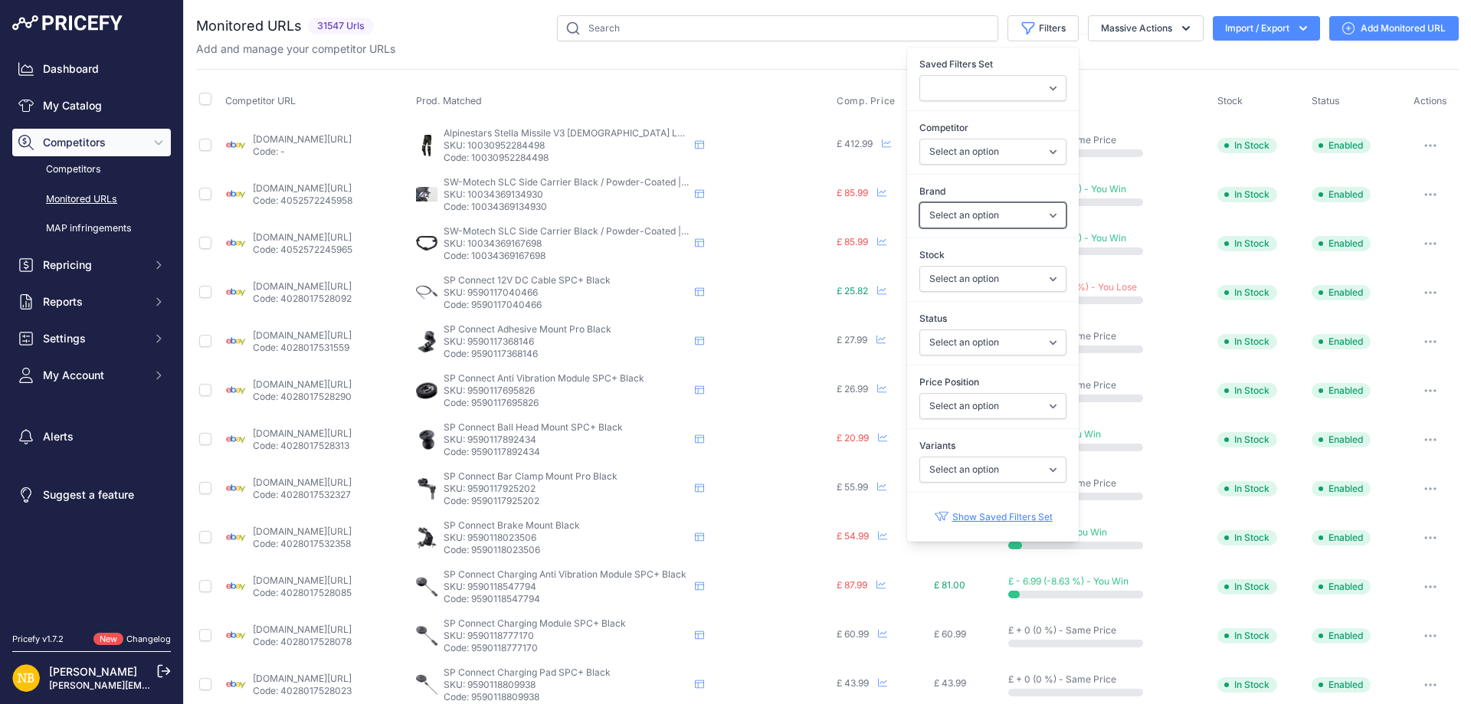
click at [945, 215] on select "Select an option 100% 13 And A Half Magazine AGV Airoh Ale Clothing Alpinestars…" at bounding box center [992, 215] width 147 height 26
select select "Nexx"
click at [919, 202] on select "Select an option 100% 13 And A Half Magazine AGV Airoh Ale Clothing Alpinestars…" at bounding box center [992, 215] width 147 height 26
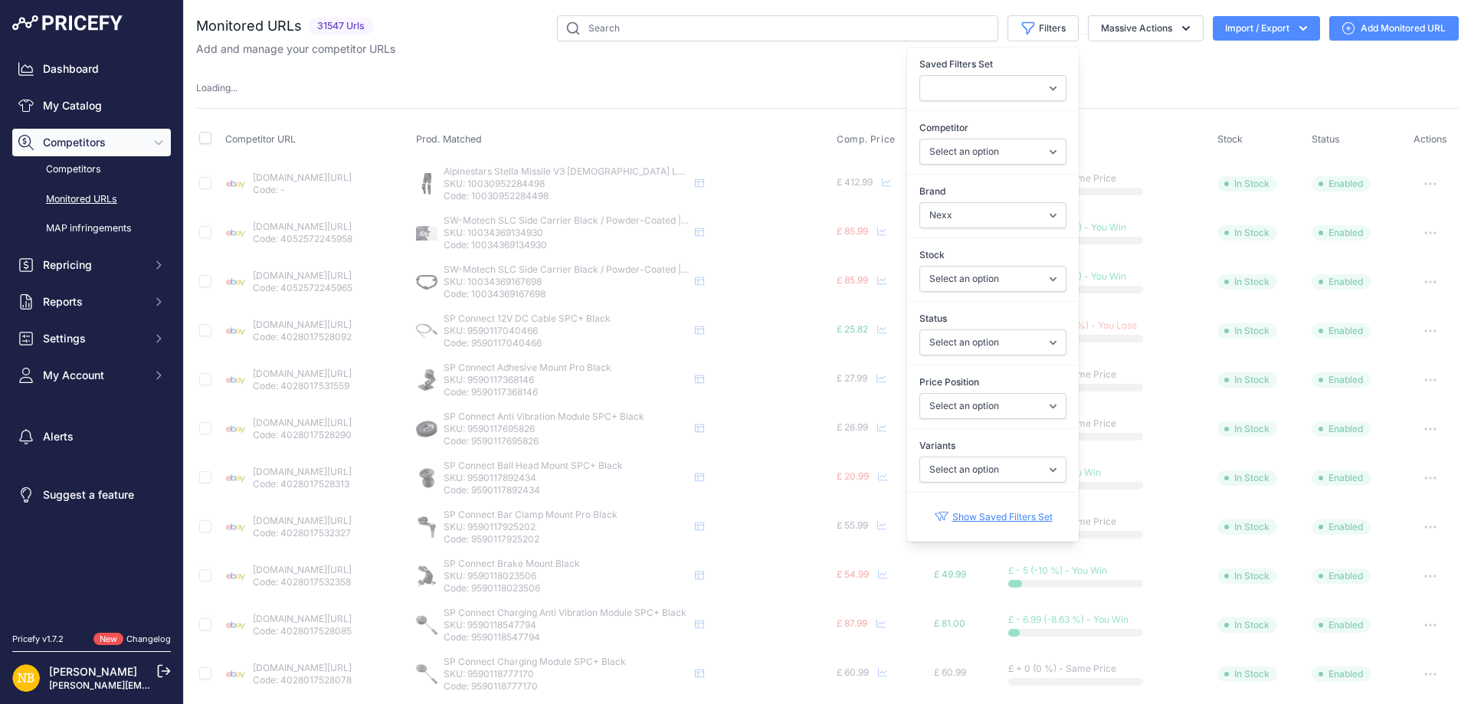
click at [964, 133] on label "Competitor" at bounding box center [992, 127] width 147 height 15
click at [964, 139] on select "Select an option [DOMAIN_NAME] [DOMAIN_NAME] [DOMAIN_NAME] [DOMAIN_NAME] [DOMAI…" at bounding box center [992, 152] width 147 height 26
click at [960, 152] on select "Select an option [DOMAIN_NAME] [DOMAIN_NAME] [DOMAIN_NAME] [DOMAIN_NAME] [DOMAI…" at bounding box center [992, 152] width 147 height 26
select select
select select "Nexx"
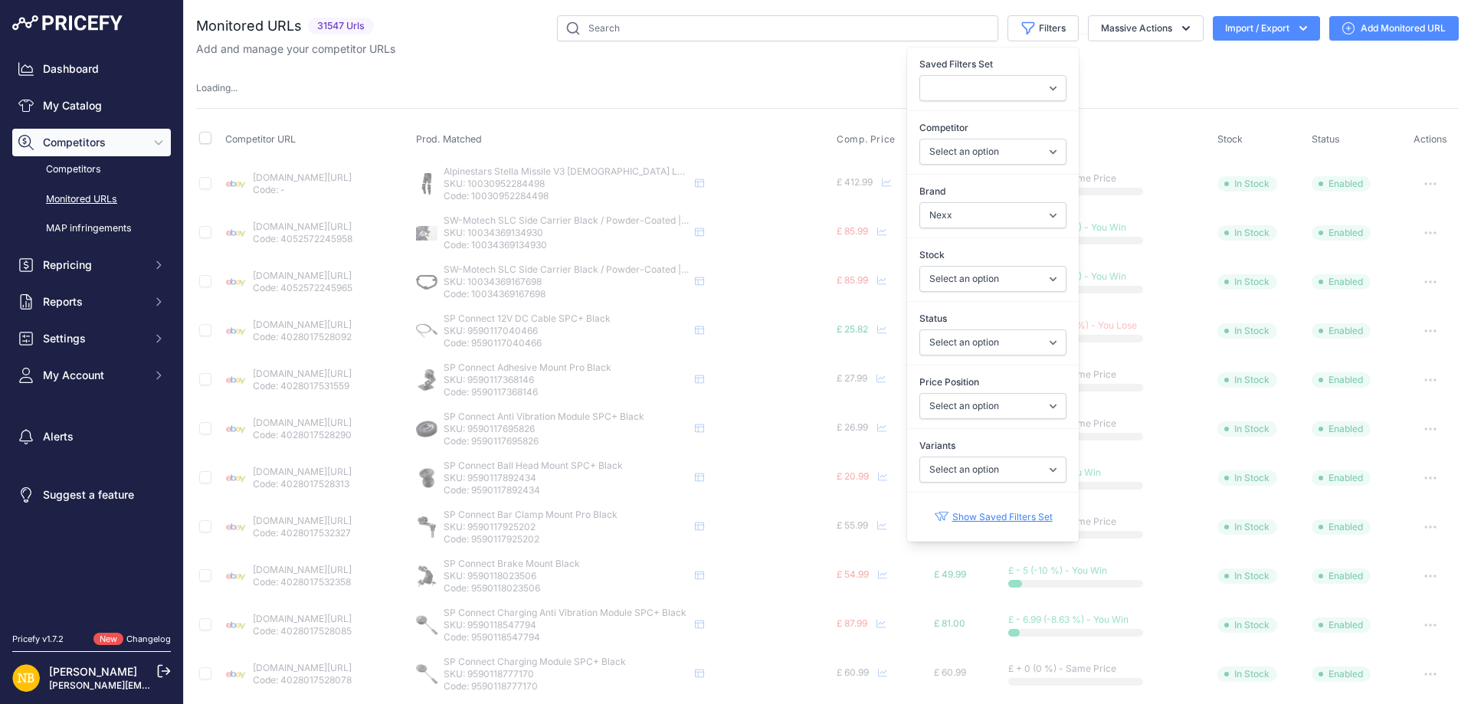
select select "4347"
click at [919, 139] on select "Select an option [DOMAIN_NAME] [DOMAIN_NAME] [DOMAIN_NAME] [DOMAIN_NAME] [DOMAI…" at bounding box center [992, 152] width 147 height 26
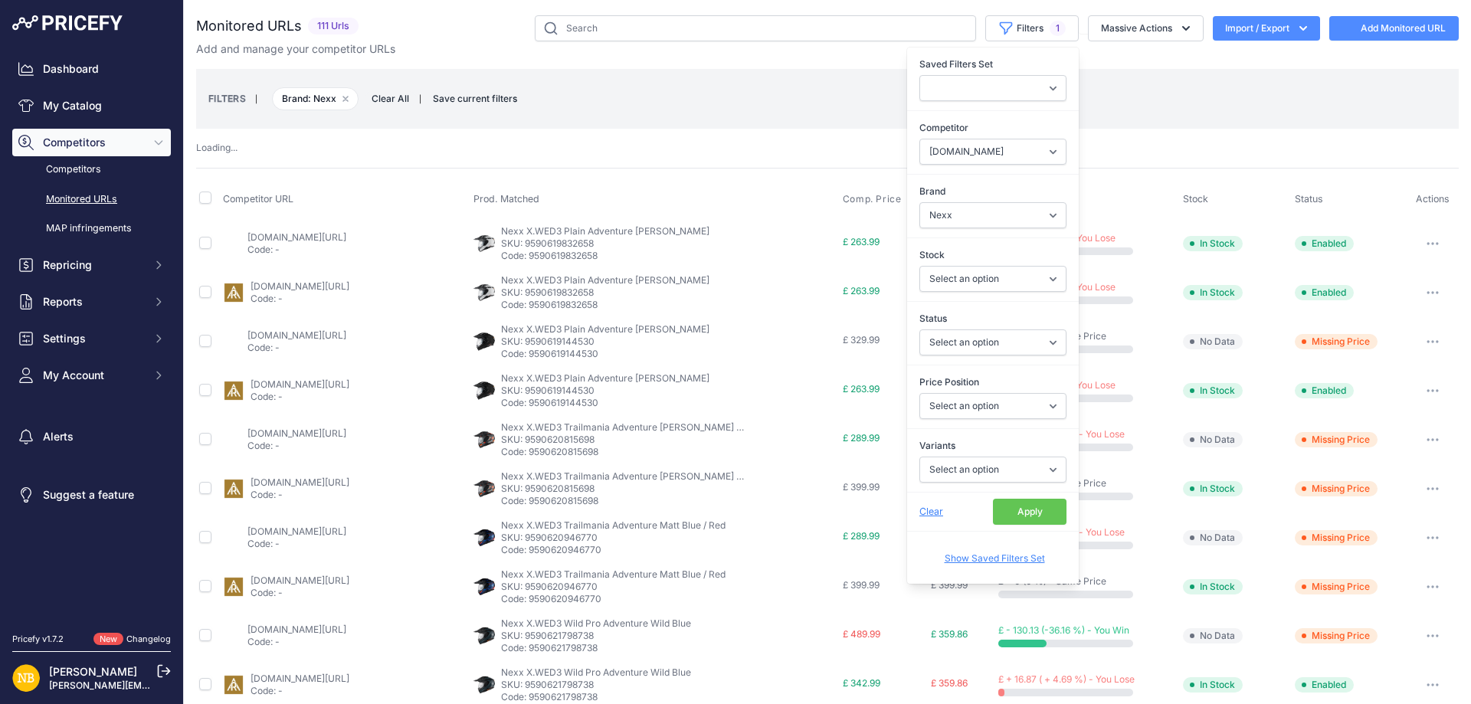
select select
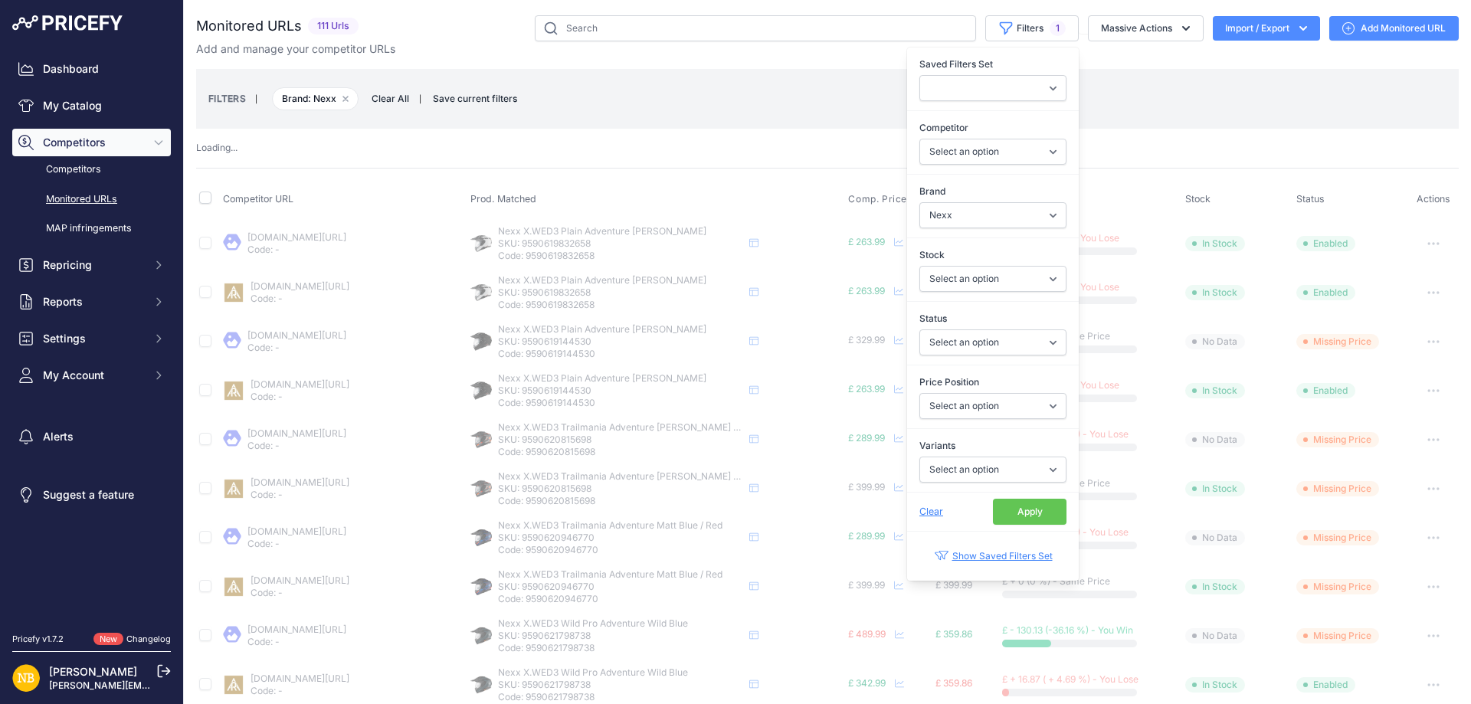
select select "4347"
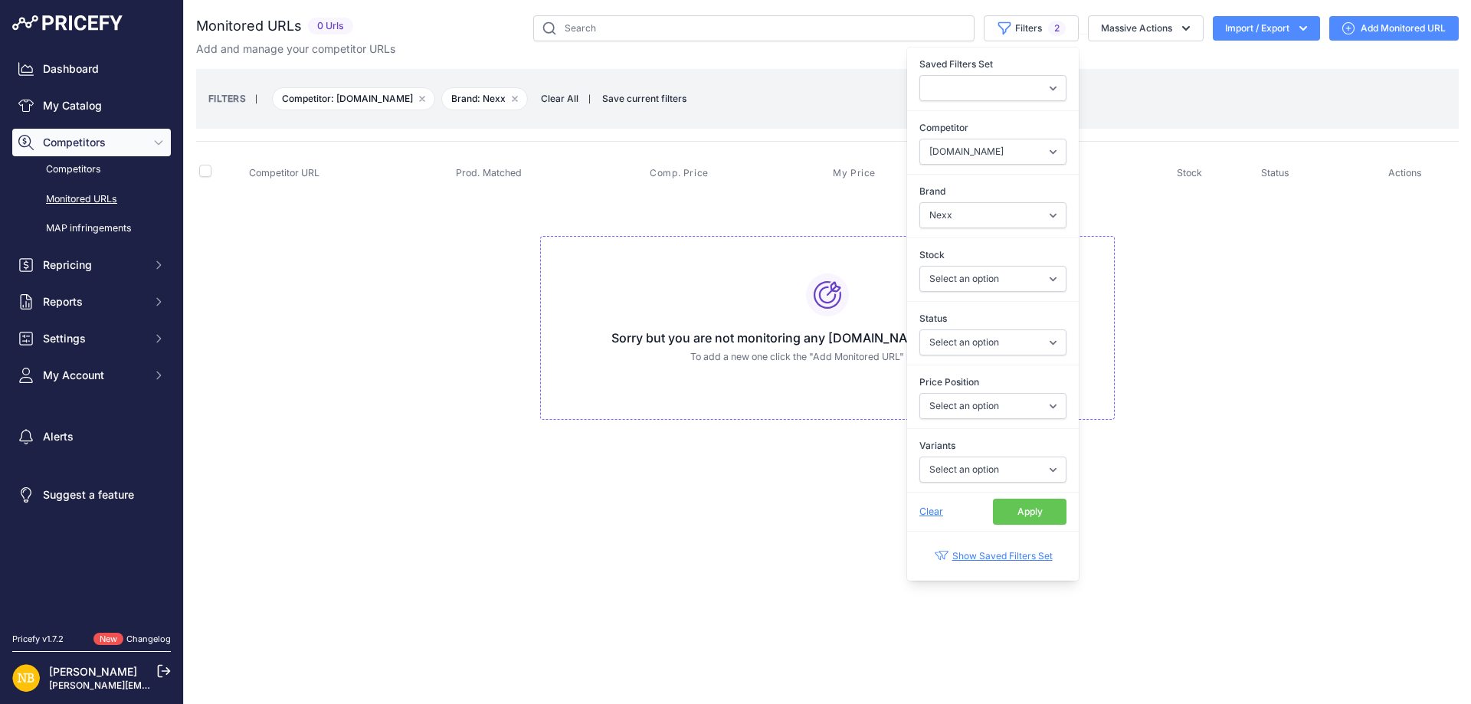
click at [1020, 513] on button "Apply" at bounding box center [1030, 512] width 74 height 26
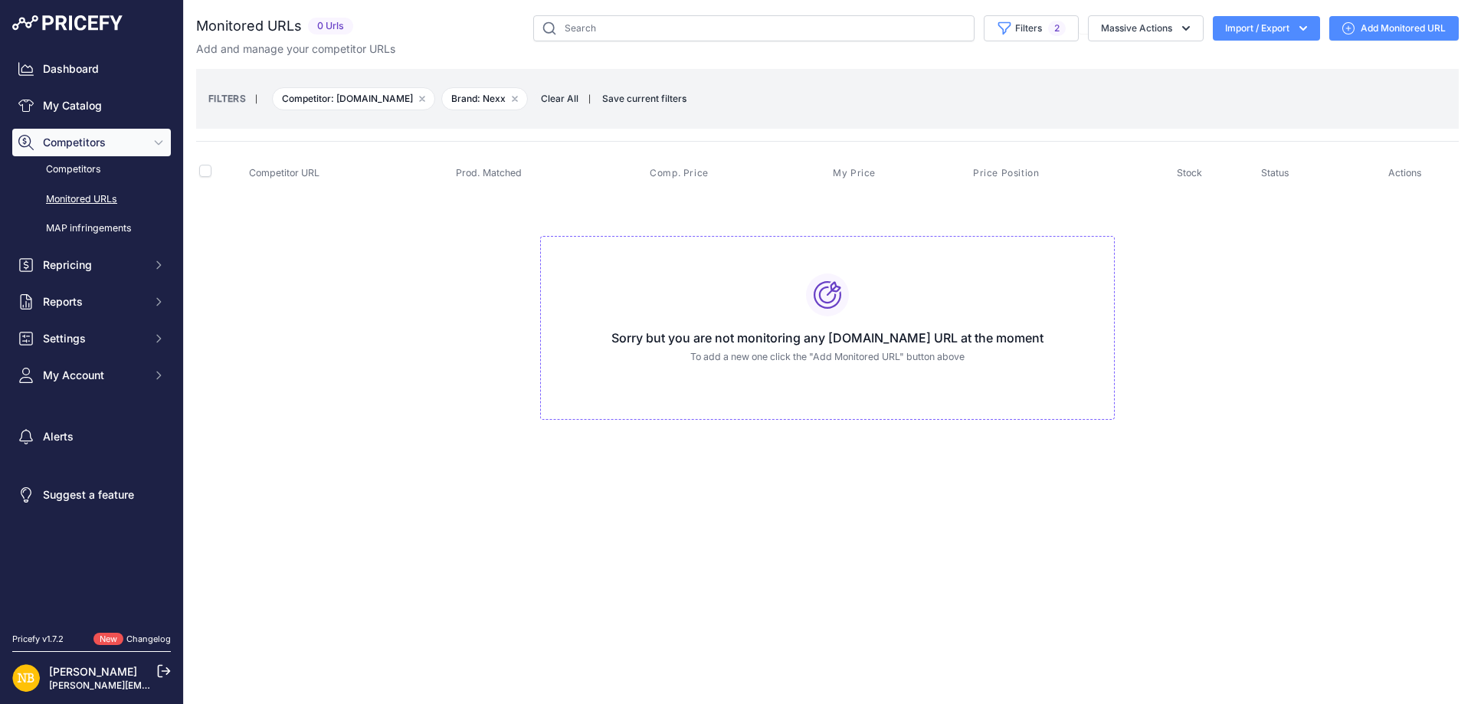
click at [538, 100] on span "Clear All" at bounding box center [559, 98] width 53 height 15
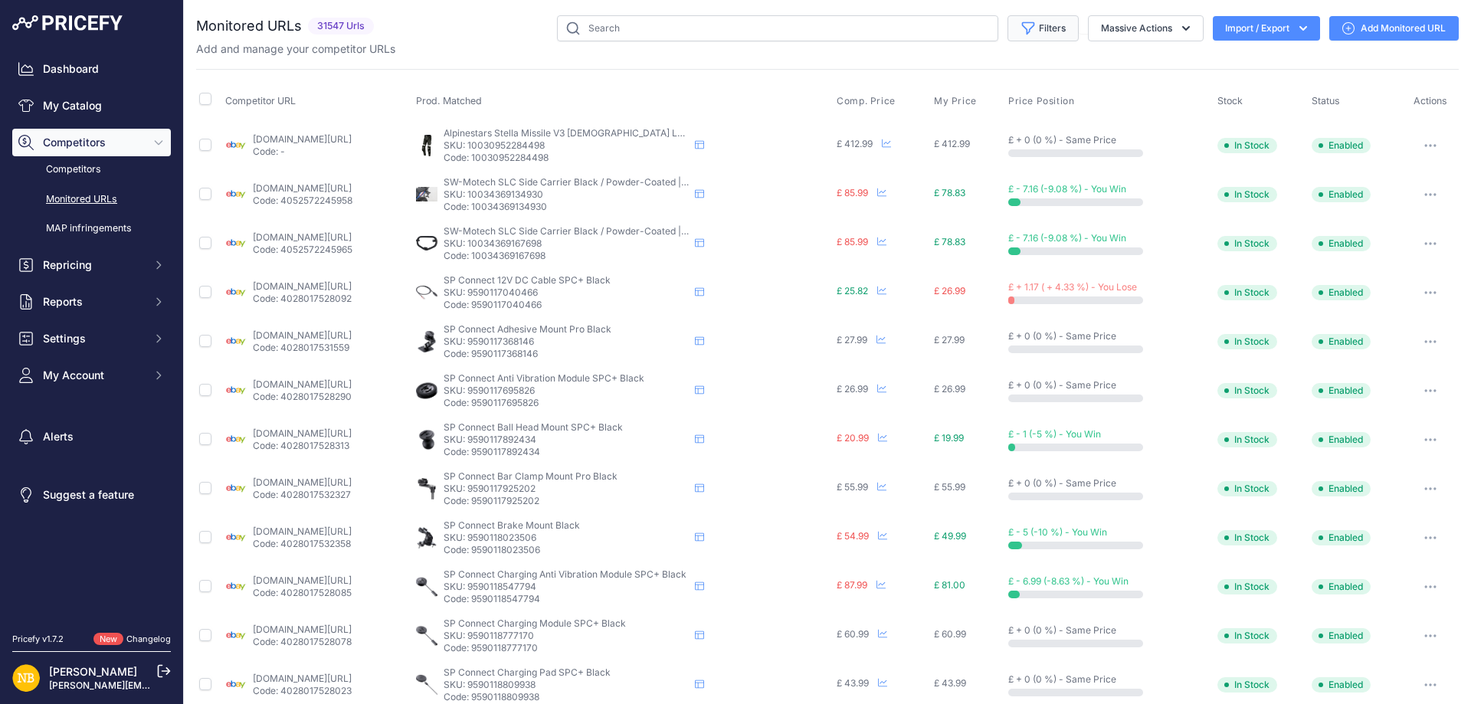
click at [1040, 31] on button "Filters" at bounding box center [1043, 28] width 71 height 26
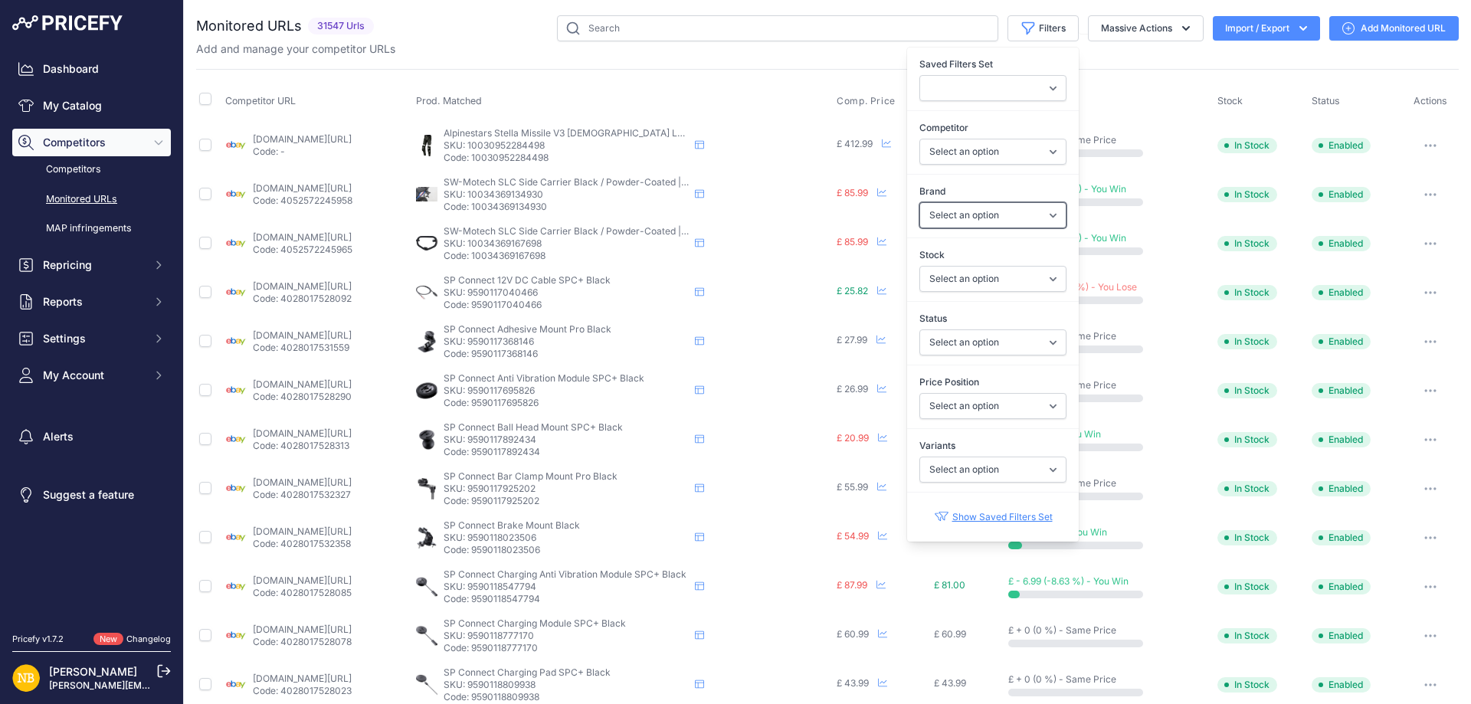
drag, startPoint x: 937, startPoint y: 211, endPoint x: 922, endPoint y: 114, distance: 98.4
click at [937, 211] on select "Select an option 100% 13 And A Half Magazine AGV Airoh Ale Clothing Alpinestars…" at bounding box center [992, 215] width 147 height 26
select select "Macna"
click at [919, 202] on select "Select an option 100% 13 And A Half Magazine AGV Airoh Ale Clothing Alpinestars…" at bounding box center [992, 215] width 147 height 26
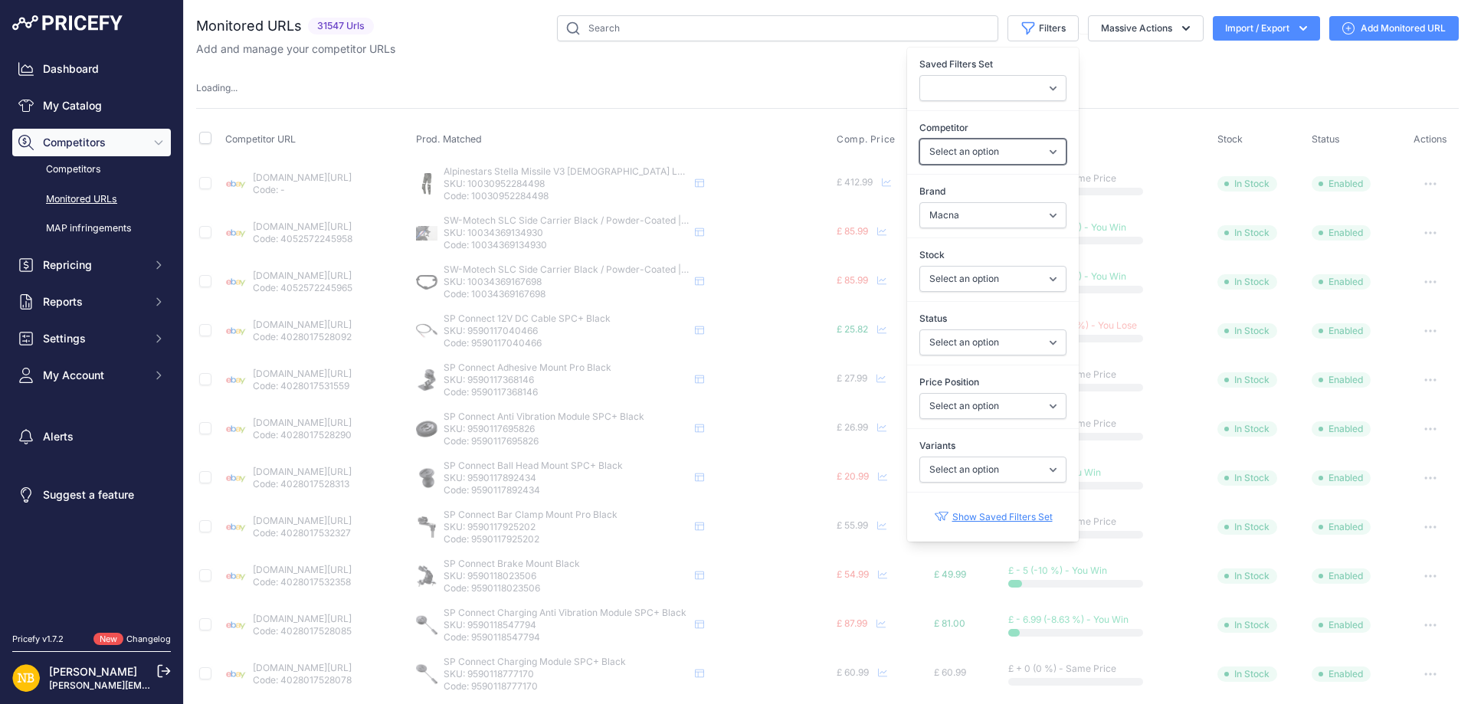
click at [952, 149] on select "Select an option [DOMAIN_NAME] [DOMAIN_NAME] [DOMAIN_NAME] [DOMAIN_NAME] [DOMAI…" at bounding box center [992, 152] width 147 height 26
select select "4354"
click at [919, 139] on select "Select an option [DOMAIN_NAME] [DOMAIN_NAME] [DOMAIN_NAME] [DOMAIN_NAME] [DOMAI…" at bounding box center [992, 152] width 147 height 26
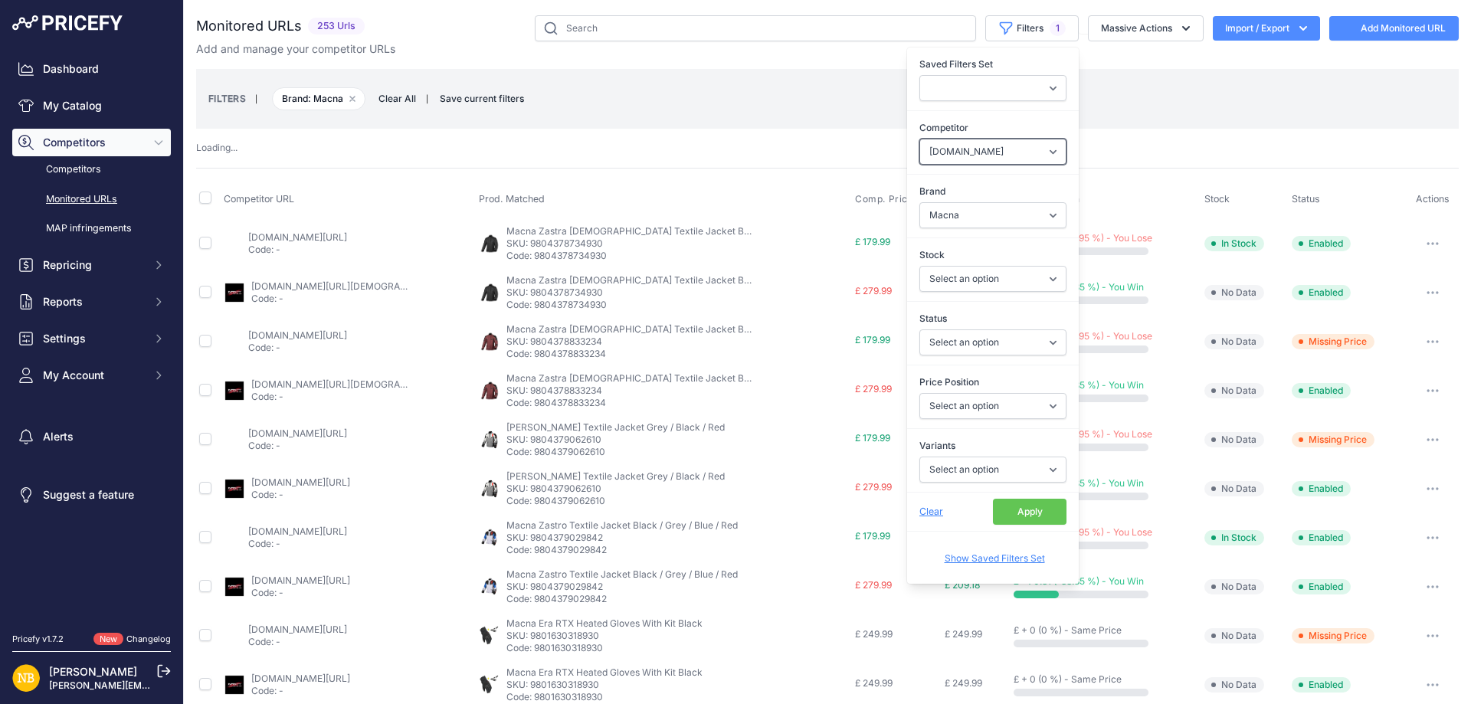
select select
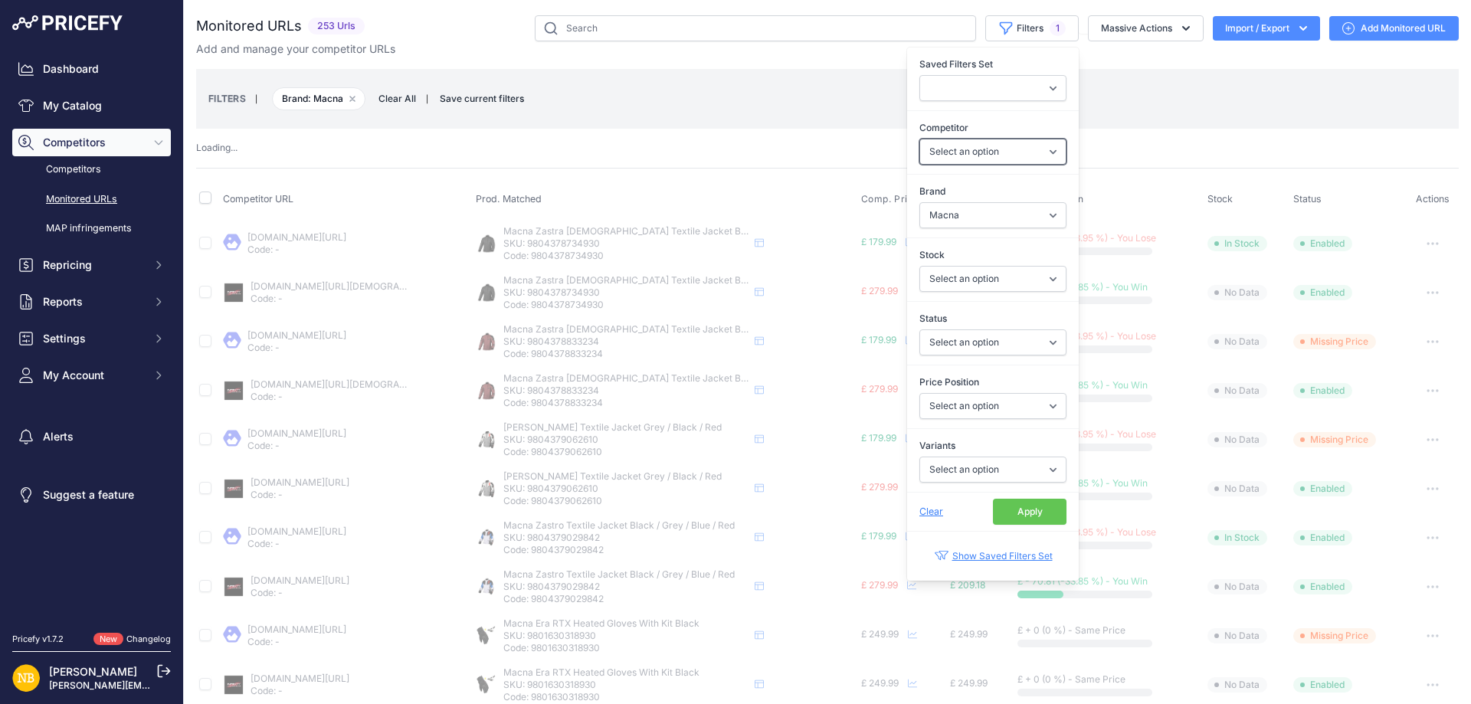
select select "4354"
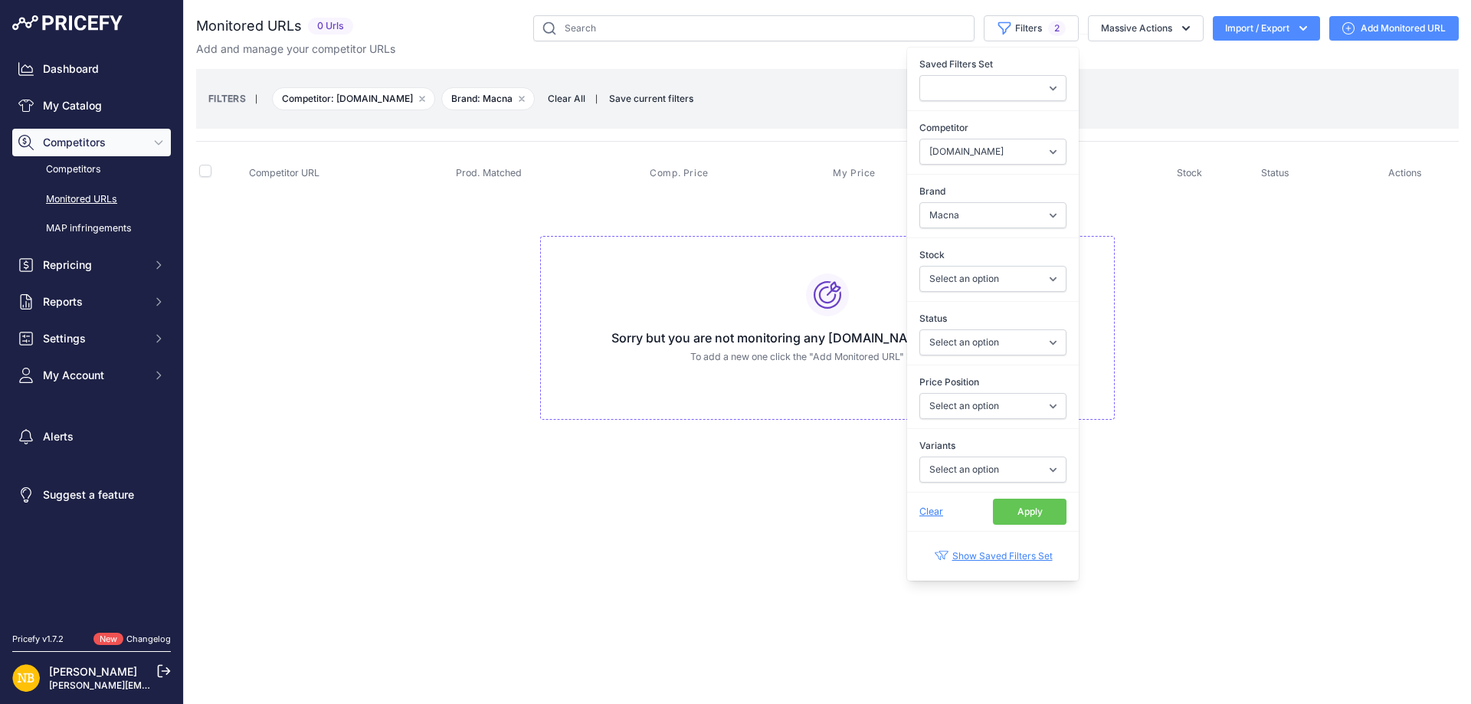
click at [1039, 509] on button "Apply" at bounding box center [1030, 512] width 74 height 26
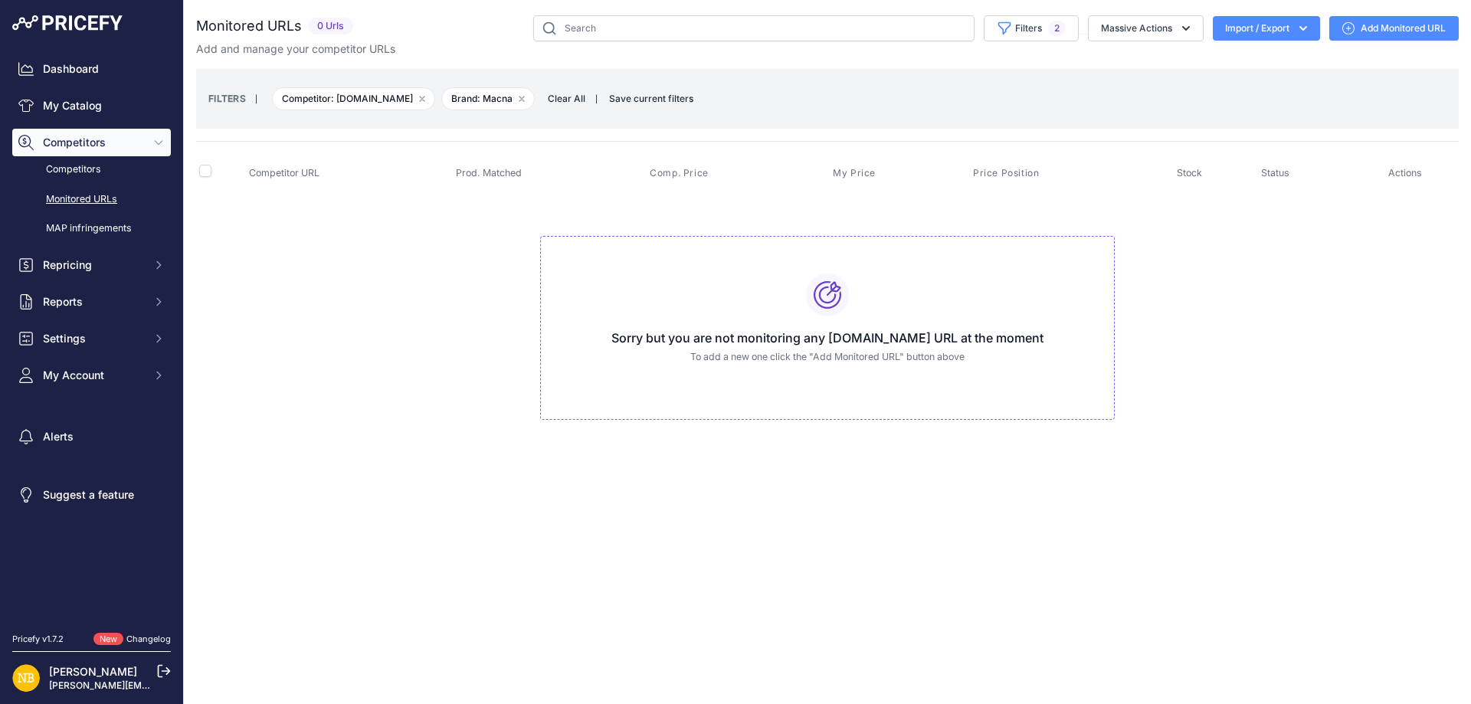
click at [559, 96] on span "Clear All" at bounding box center [566, 98] width 53 height 15
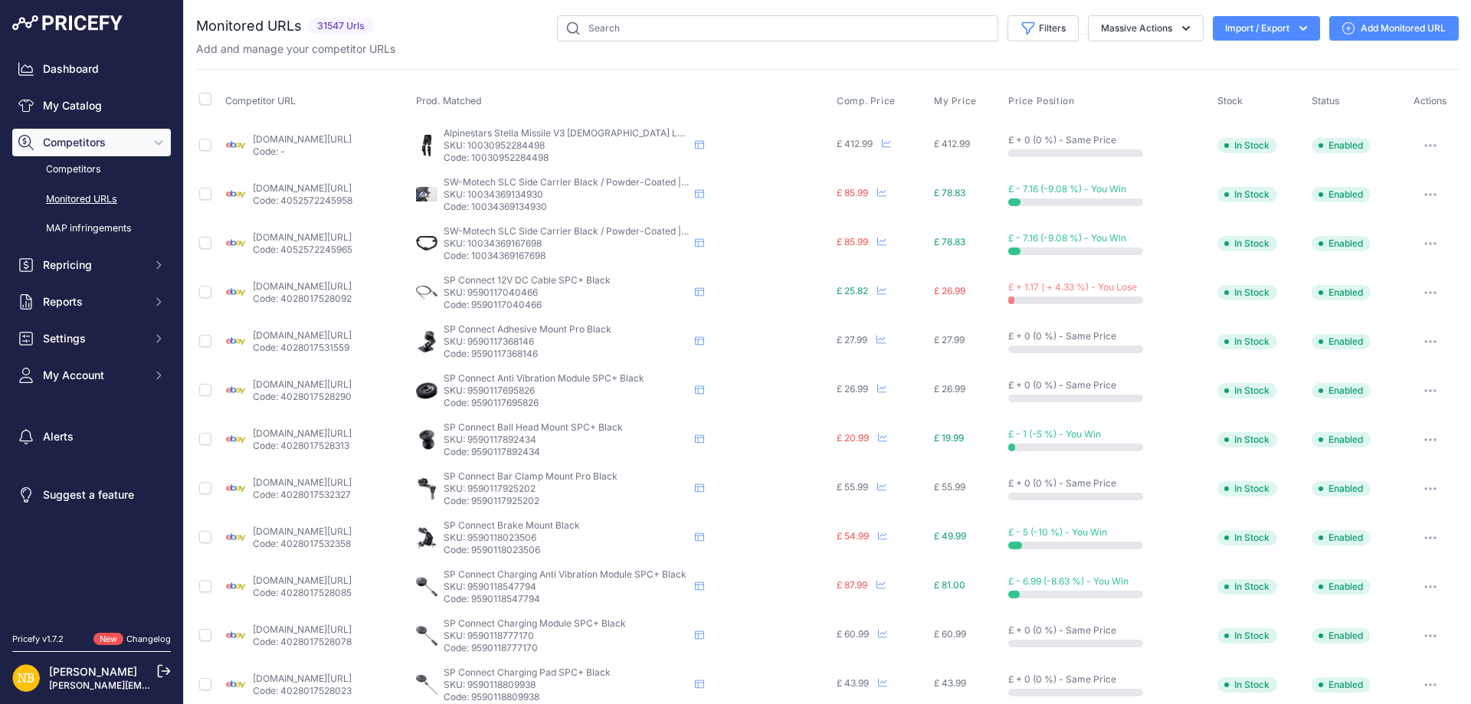
select select
click at [1044, 27] on button "Filters" at bounding box center [1043, 28] width 71 height 26
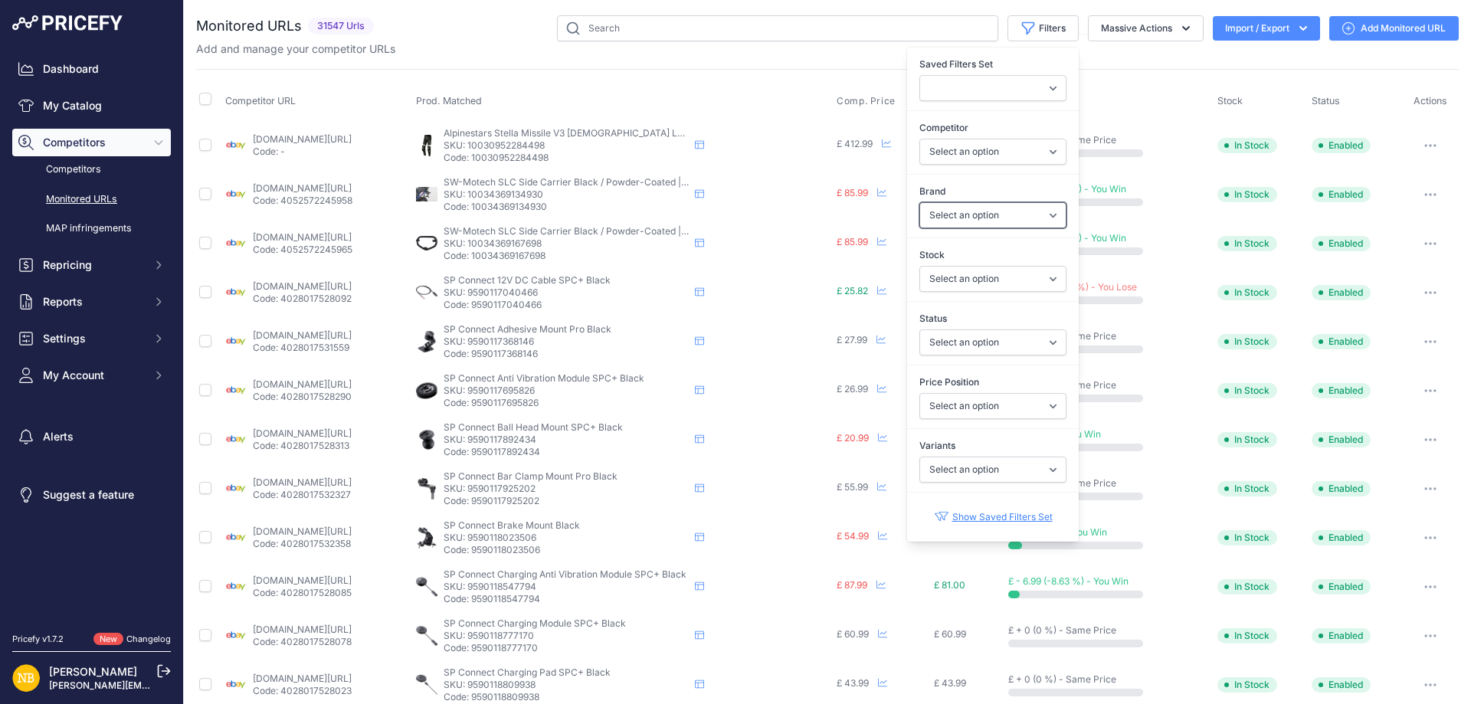
click at [937, 212] on select "Select an option 100% 13 And A Half Magazine AGV Airoh Ale Clothing Alpinestars…" at bounding box center [992, 215] width 147 height 26
select select "Forma"
click at [919, 202] on select "Select an option 100% 13 And A Half Magazine AGV Airoh Ale Clothing Alpinestars…" at bounding box center [992, 215] width 147 height 26
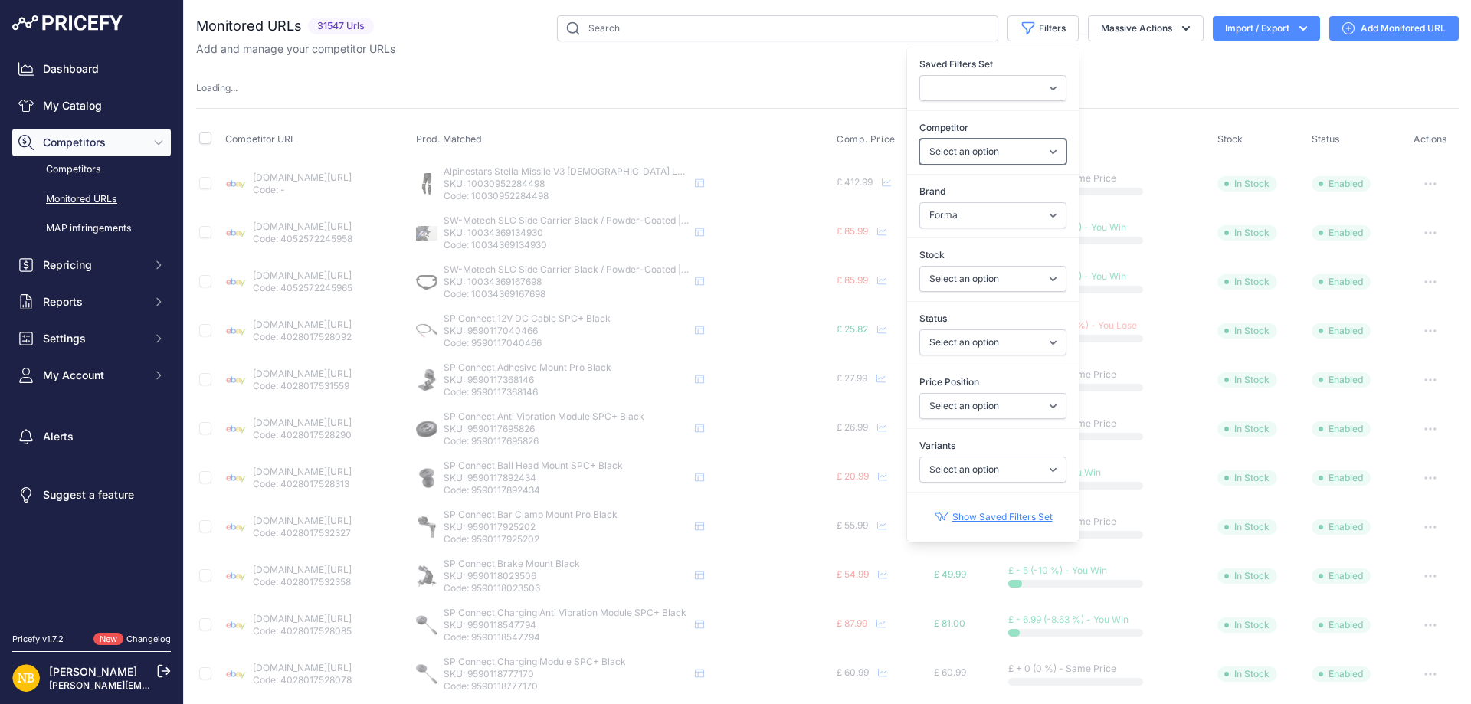
click at [934, 153] on select "Select an option [DOMAIN_NAME] [DOMAIN_NAME] [DOMAIN_NAME] [DOMAIN_NAME] [DOMAI…" at bounding box center [992, 152] width 147 height 26
select select "15386"
click at [919, 139] on select "Select an option [DOMAIN_NAME] [DOMAIN_NAME] [DOMAIN_NAME] [DOMAIN_NAME] [DOMAI…" at bounding box center [992, 152] width 147 height 26
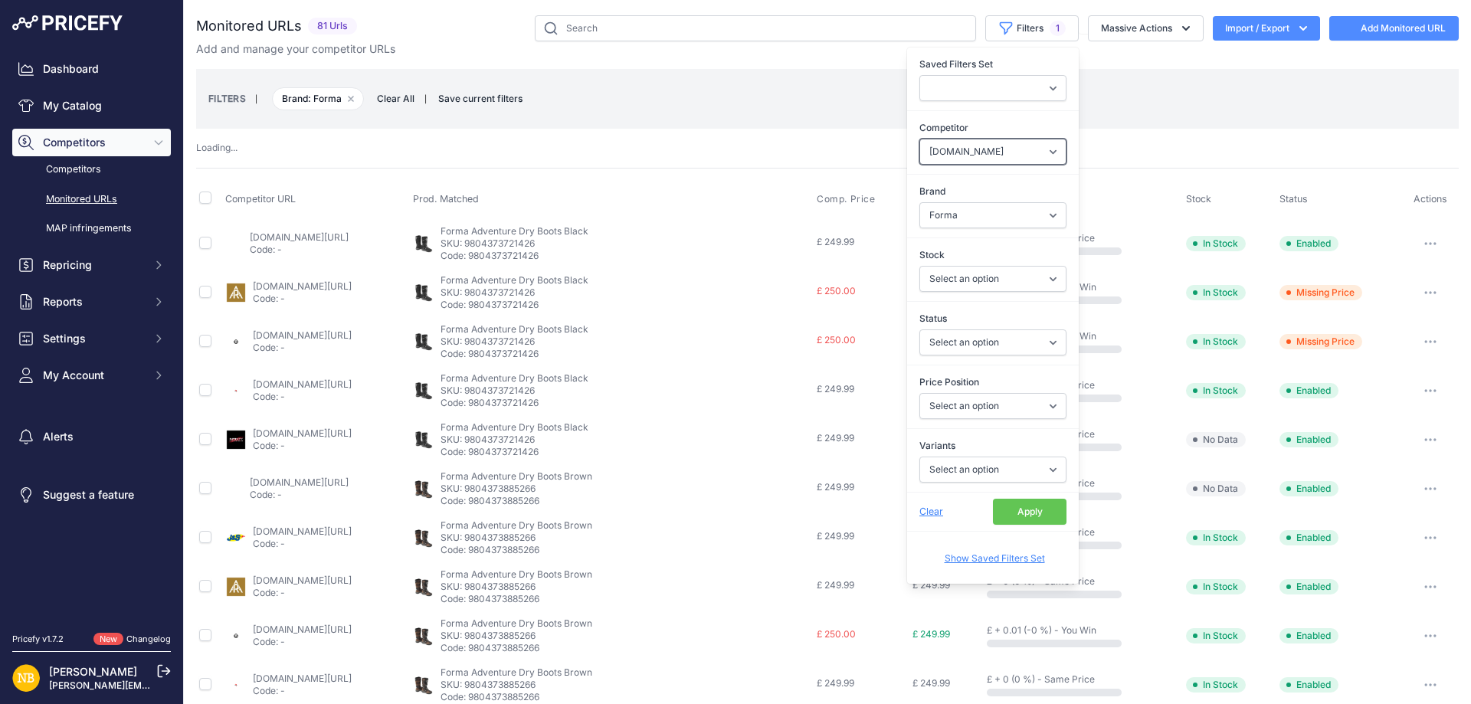
select select
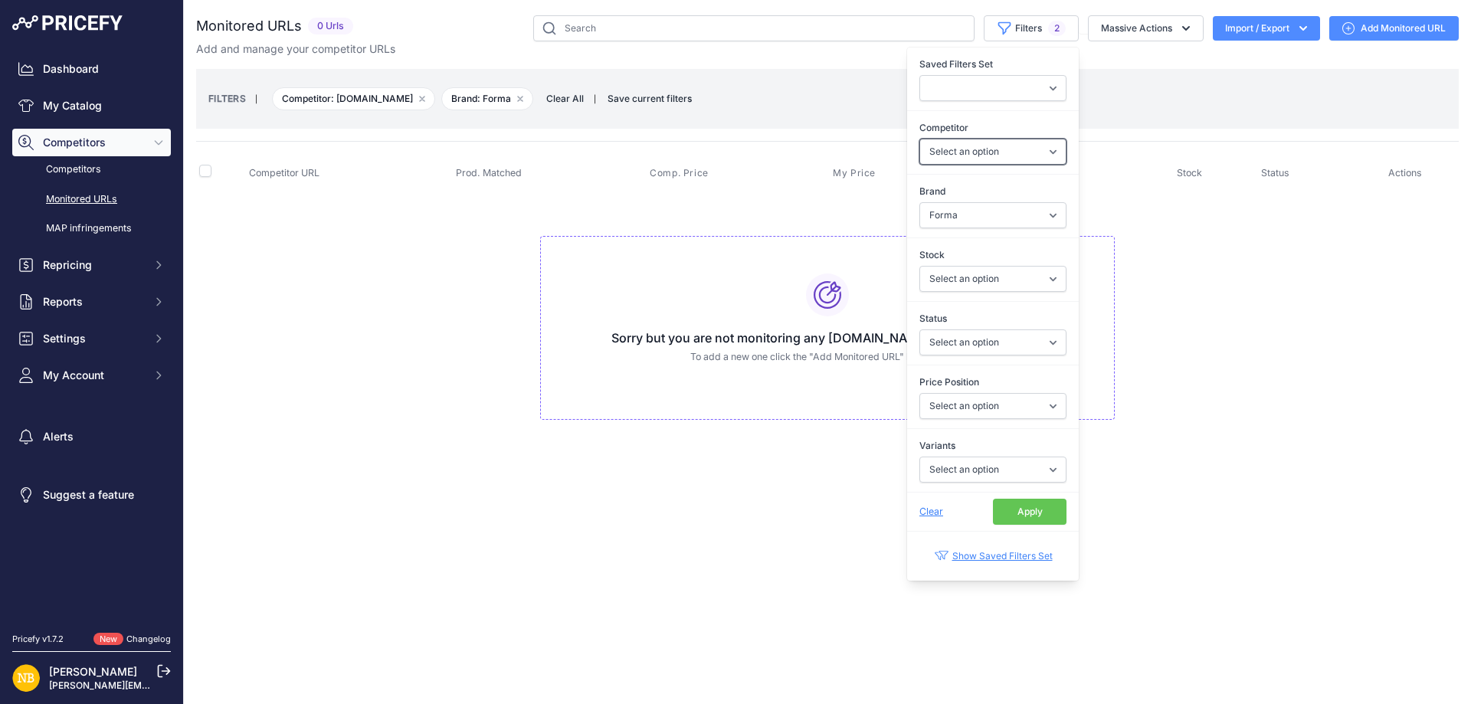
select select "15386"
click at [1035, 523] on button "Apply" at bounding box center [1030, 512] width 74 height 26
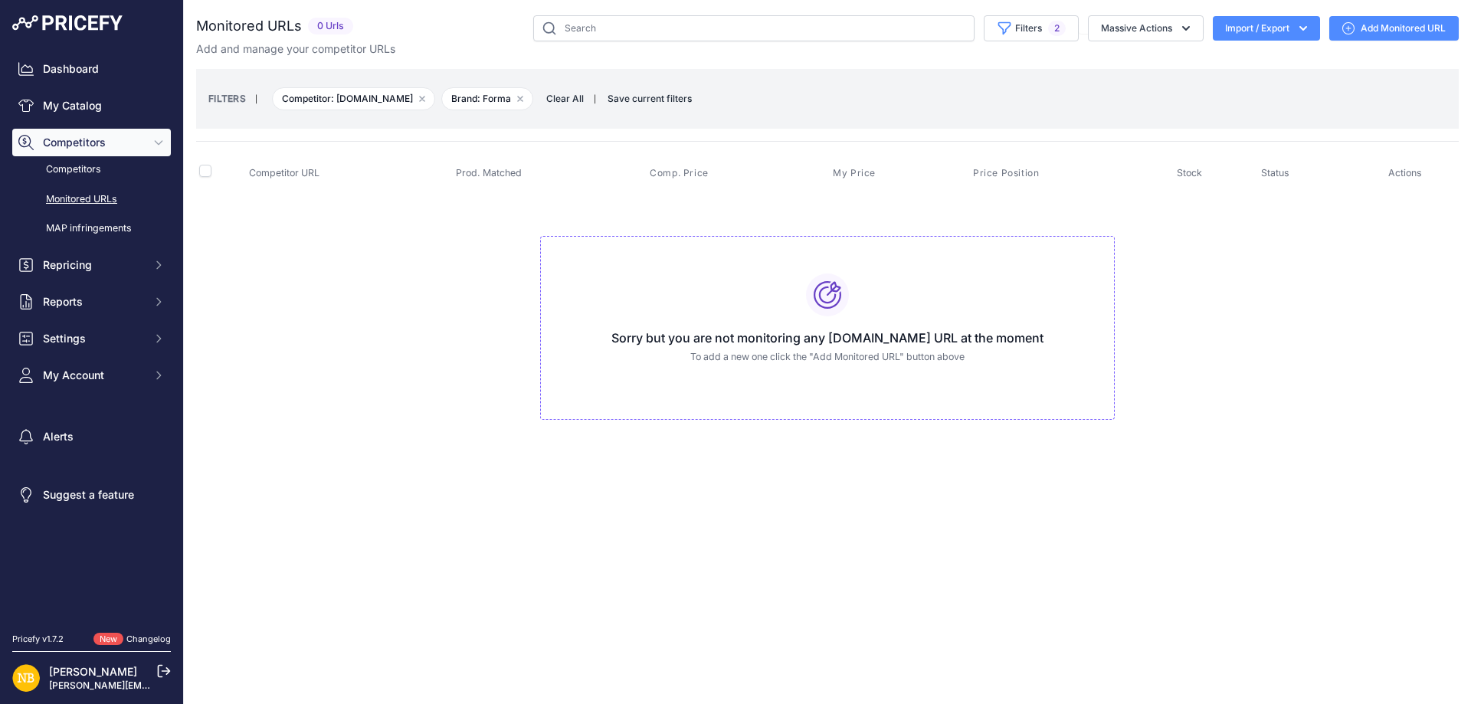
click at [543, 95] on span "Clear All" at bounding box center [565, 98] width 53 height 15
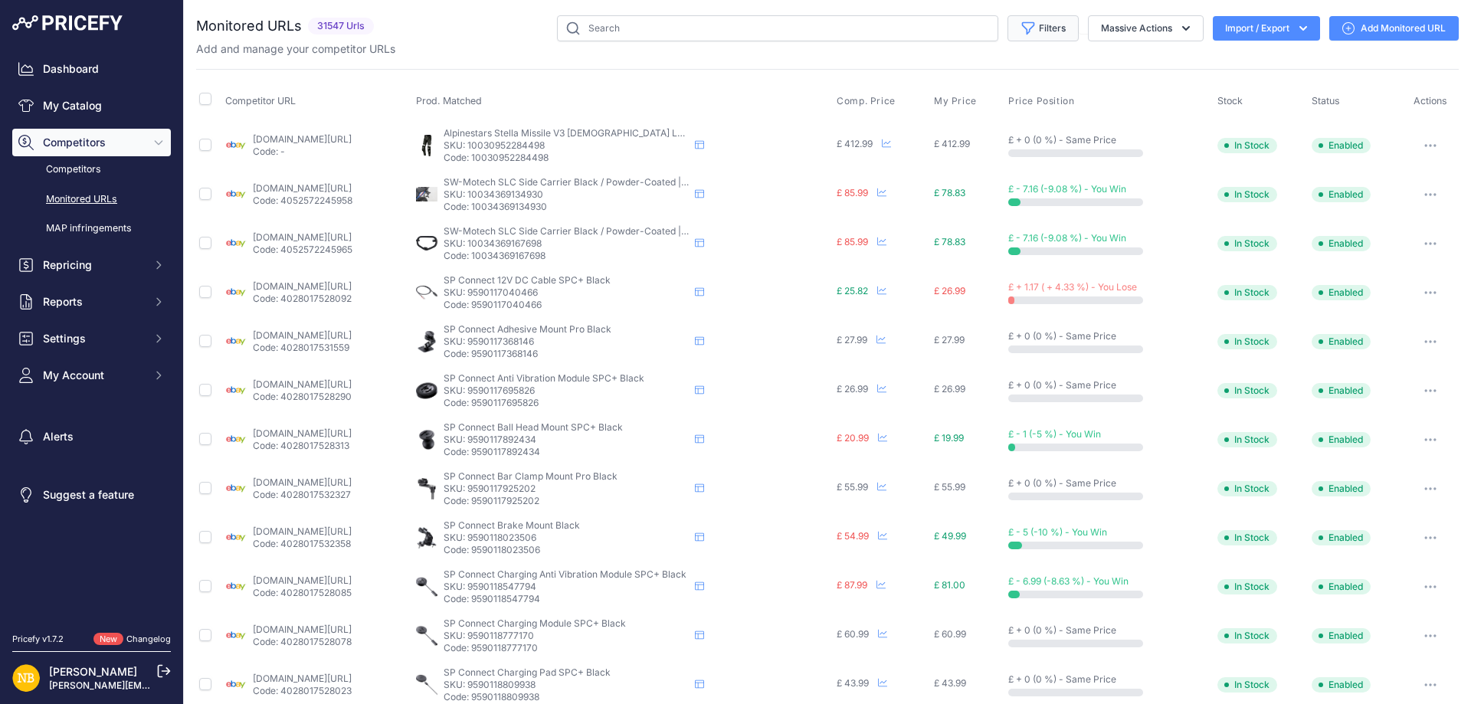
click at [1031, 33] on button "Filters" at bounding box center [1043, 28] width 71 height 26
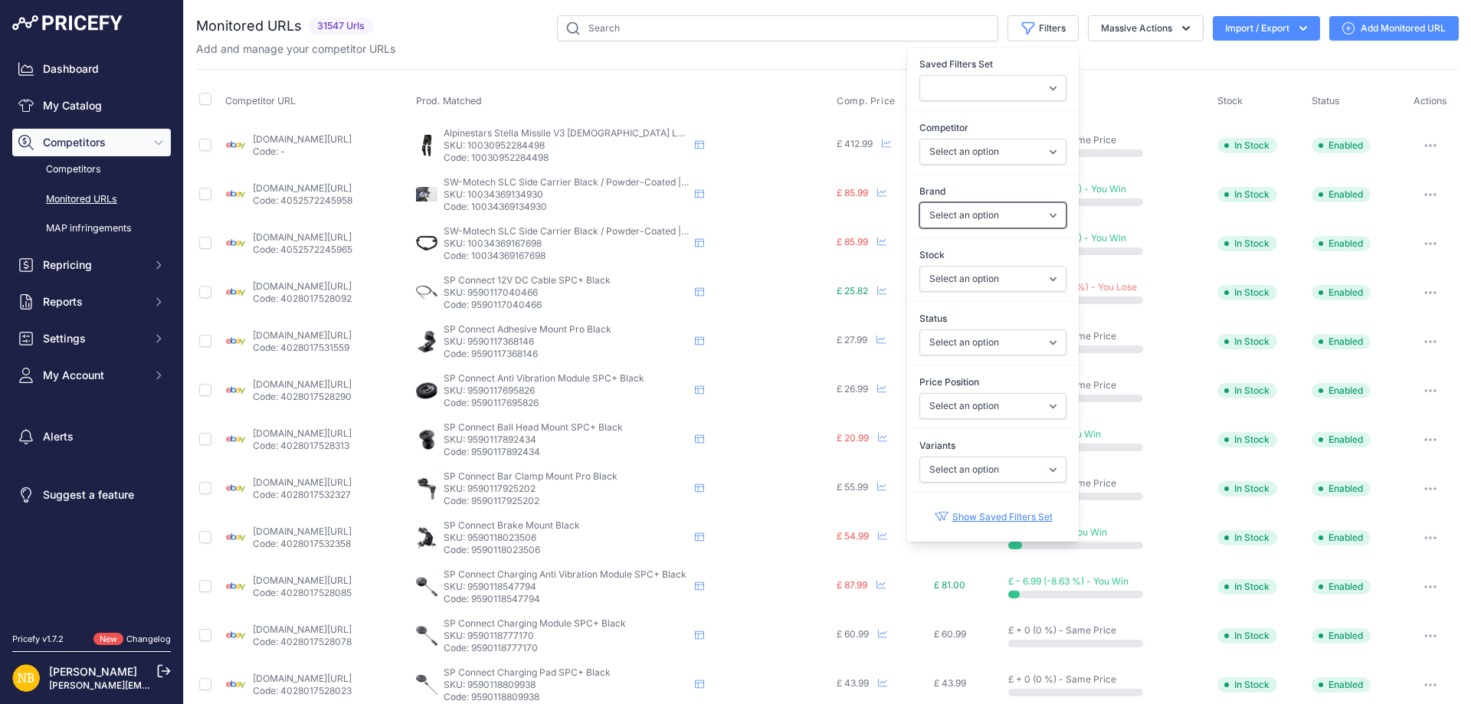
click at [930, 224] on select "Select an option 100% 13 And A Half Magazine AGV Airoh Ale Clothing Alpinestars…" at bounding box center [992, 215] width 147 height 26
select select "Forma"
click at [919, 202] on select "Select an option 100% 13 And A Half Magazine AGV Airoh Ale Clothing Alpinestars…" at bounding box center [992, 215] width 147 height 26
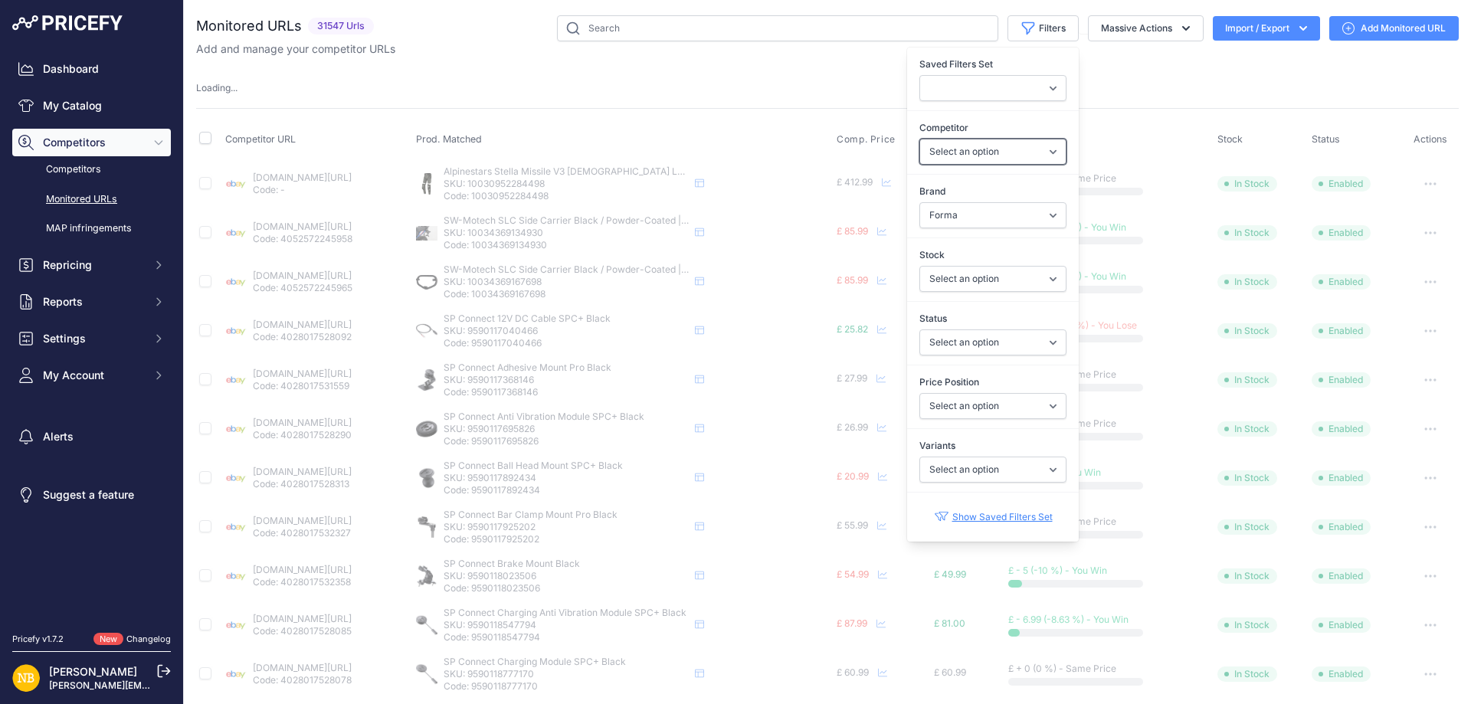
click at [934, 139] on select "Select an option [DOMAIN_NAME] [DOMAIN_NAME] [DOMAIN_NAME] [DOMAIN_NAME] [DOMAI…" at bounding box center [992, 152] width 147 height 26
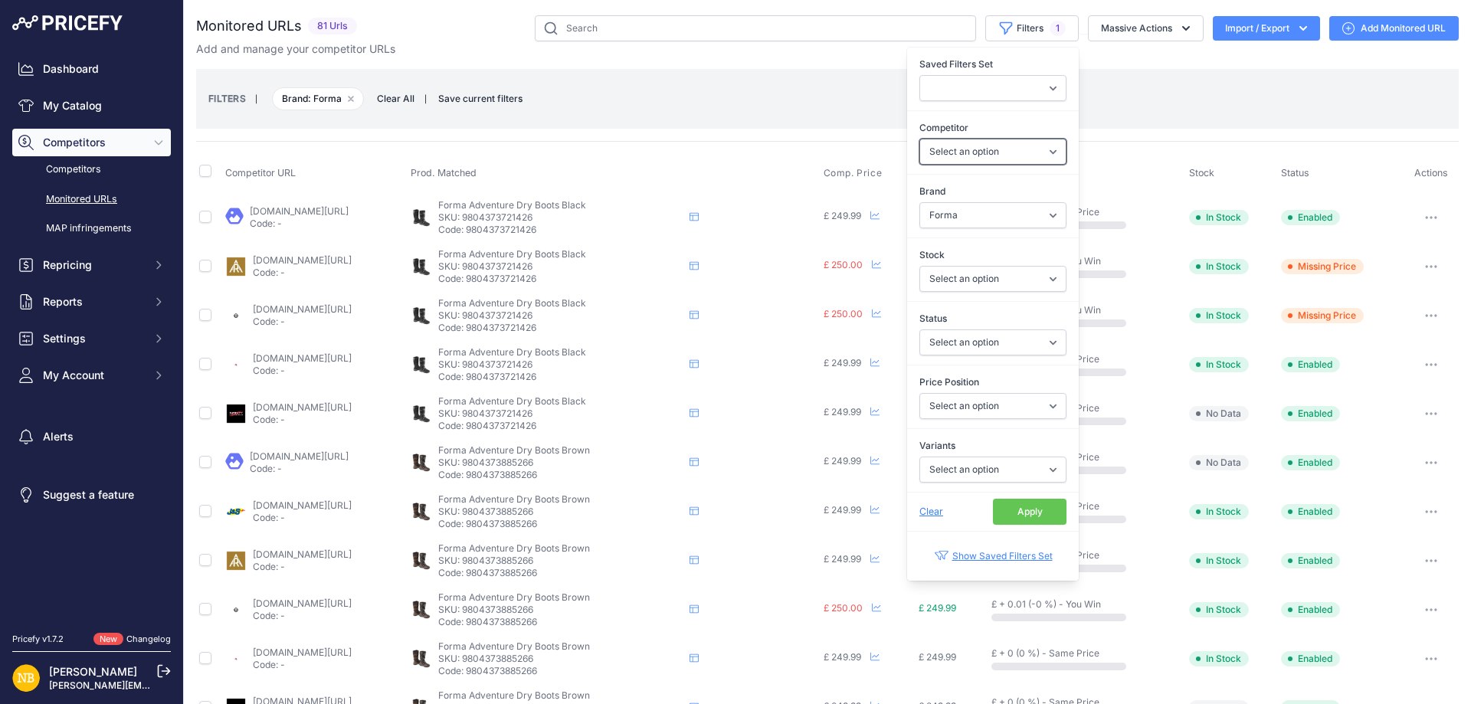
select select "4354"
click at [919, 139] on select "Select an option [DOMAIN_NAME] [DOMAIN_NAME] [DOMAIN_NAME] [DOMAIN_NAME] [DOMAI…" at bounding box center [992, 152] width 147 height 26
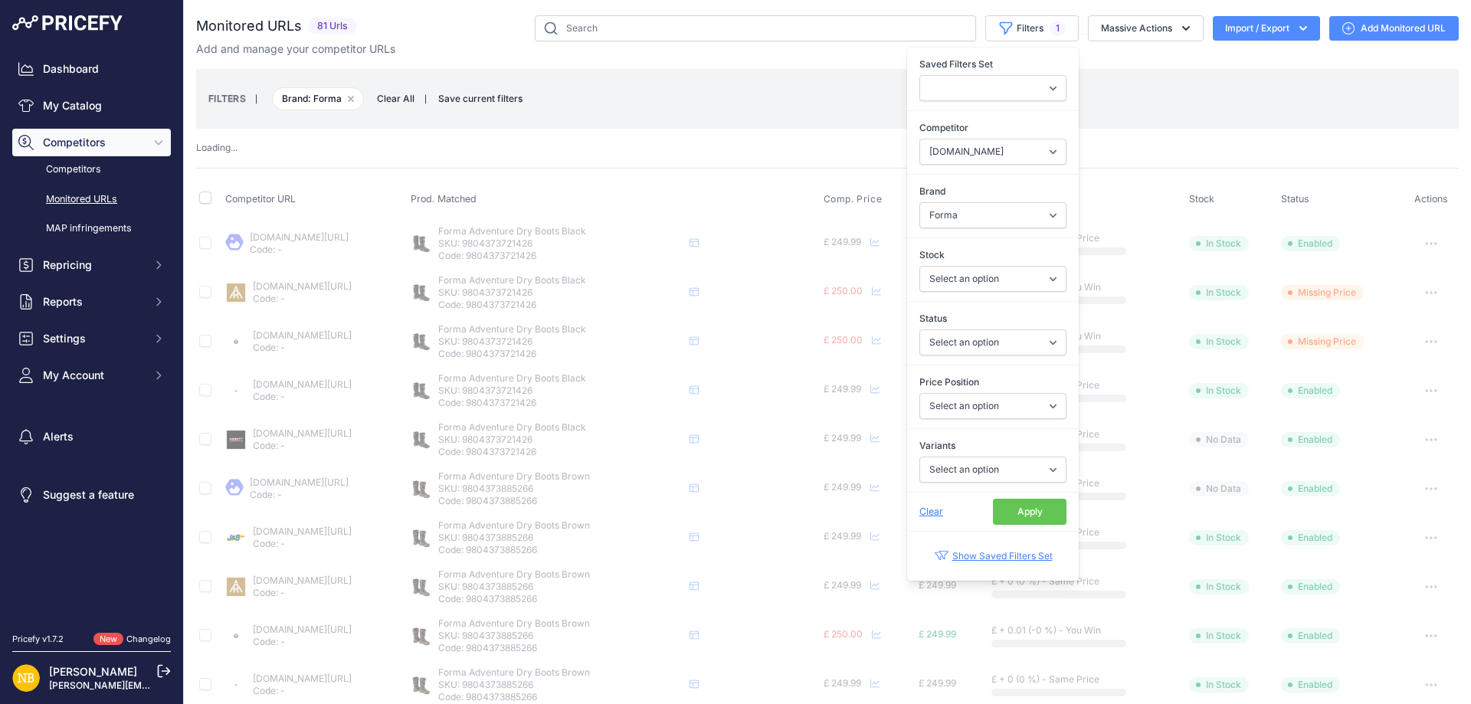
click at [1027, 510] on button "Apply" at bounding box center [1030, 512] width 74 height 26
